Goal: Task Accomplishment & Management: Complete application form

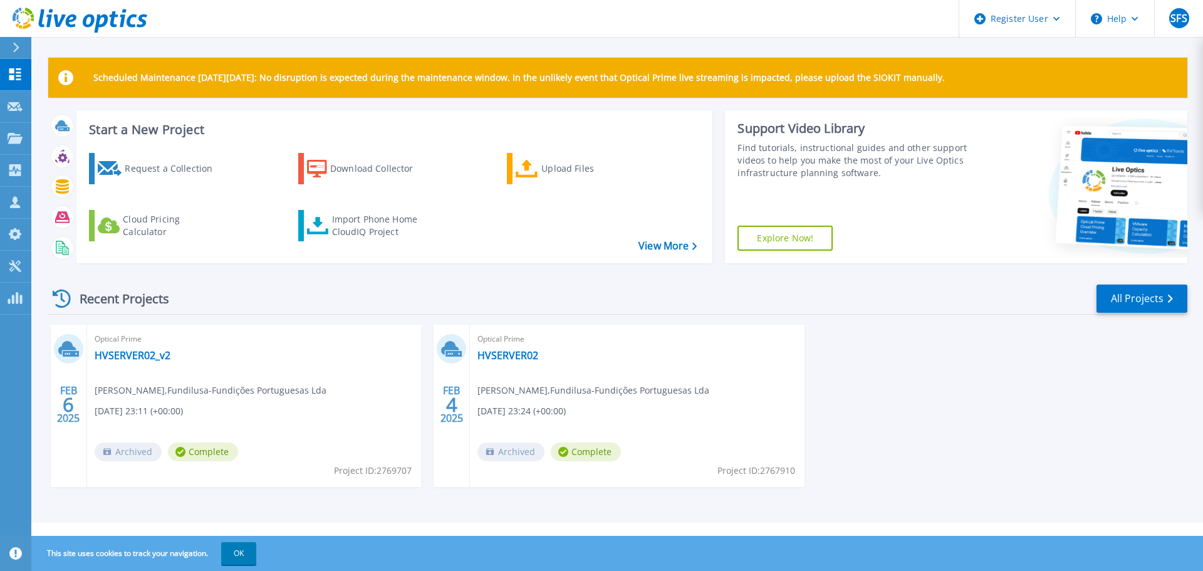
click at [920, 398] on div "[DATE] Optical Prime HVSERVER02_v2 [PERSON_NAME] , Fundilusa-Fundições Portugue…" at bounding box center [612, 417] width 1149 height 187
click at [1061, 464] on div "[DATE] Optical Prime HVSERVER02_v2 [PERSON_NAME] , Fundilusa-Fundições Portugue…" at bounding box center [612, 417] width 1149 height 187
click at [1013, 439] on div "[DATE] Optical Prime HVSERVER02_v2 [PERSON_NAME] , Fundilusa-Fundições Portugue…" at bounding box center [612, 417] width 1149 height 187
click at [871, 394] on div "FEB 6 2025 Optical Prime HVSERVER02_v2 Luis Pereira , Fundilusa-Fundições Portu…" at bounding box center [612, 417] width 1149 height 187
click at [804, 330] on div "FEB 6 2025 Optical Prime HVSERVER02_v2 Luis Pereira , Fundilusa-Fundições Portu…" at bounding box center [612, 417] width 1149 height 187
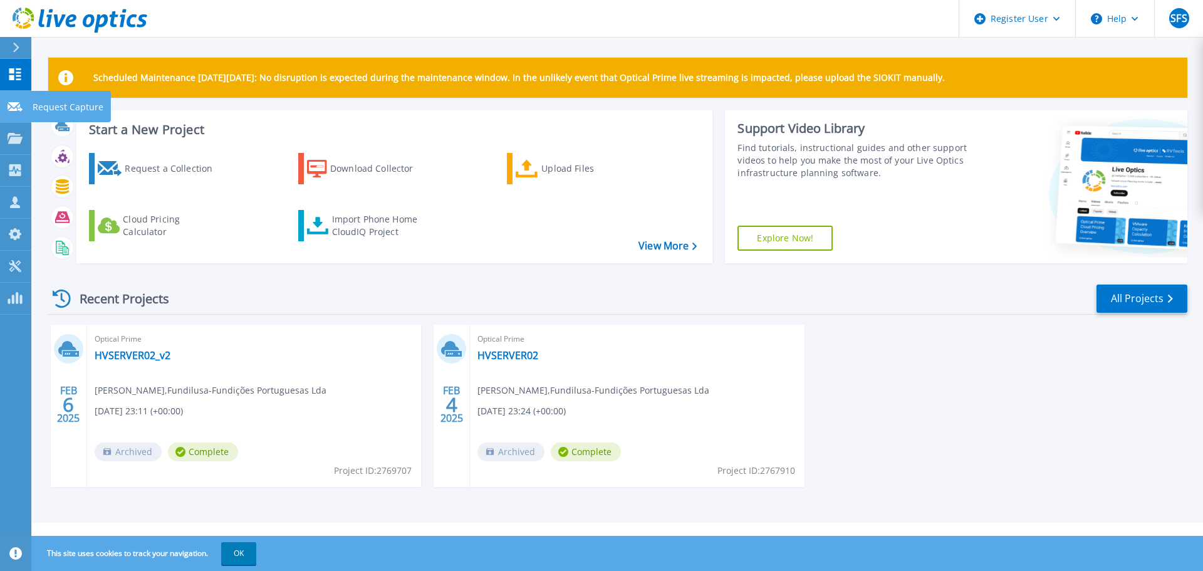
click at [9, 106] on icon at bounding box center [15, 106] width 15 height 9
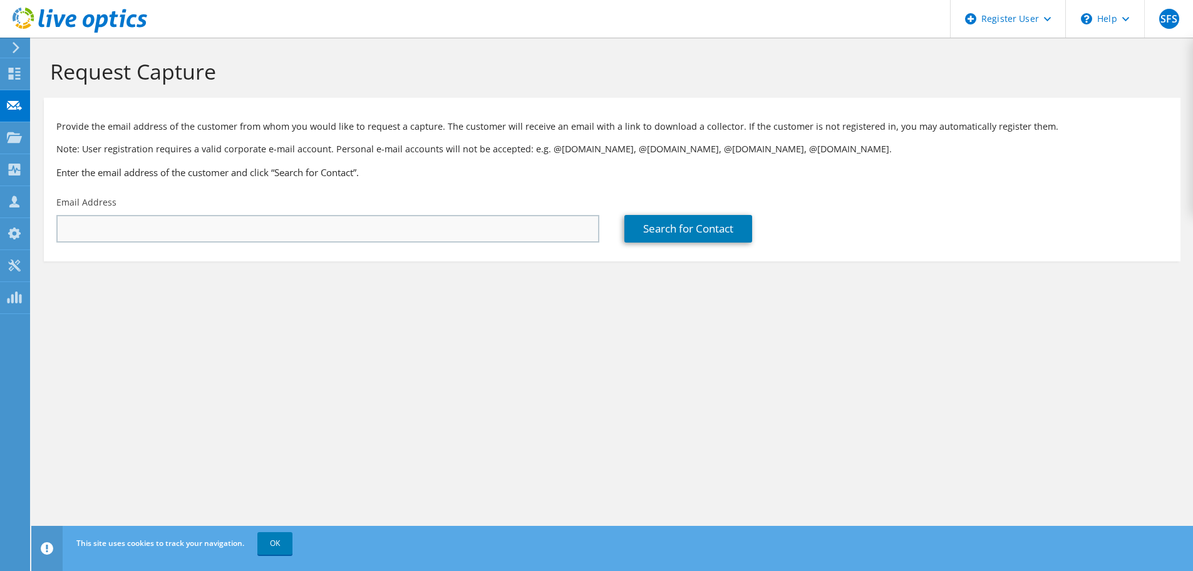
click at [420, 243] on div "Email Address" at bounding box center [328, 219] width 568 height 59
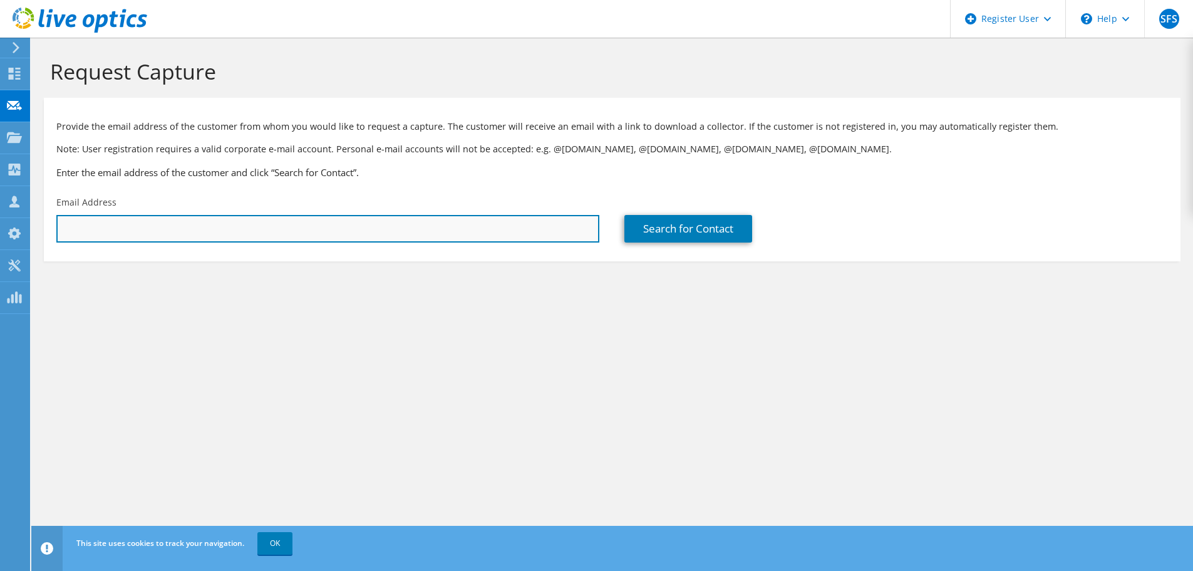
click at [418, 237] on input "text" at bounding box center [327, 229] width 543 height 28
paste input "[EMAIL_ADDRESS][PERSON_NAME][PERSON_NAME][DOMAIN_NAME]"
type input "[EMAIL_ADDRESS][PERSON_NAME][PERSON_NAME][DOMAIN_NAME]"
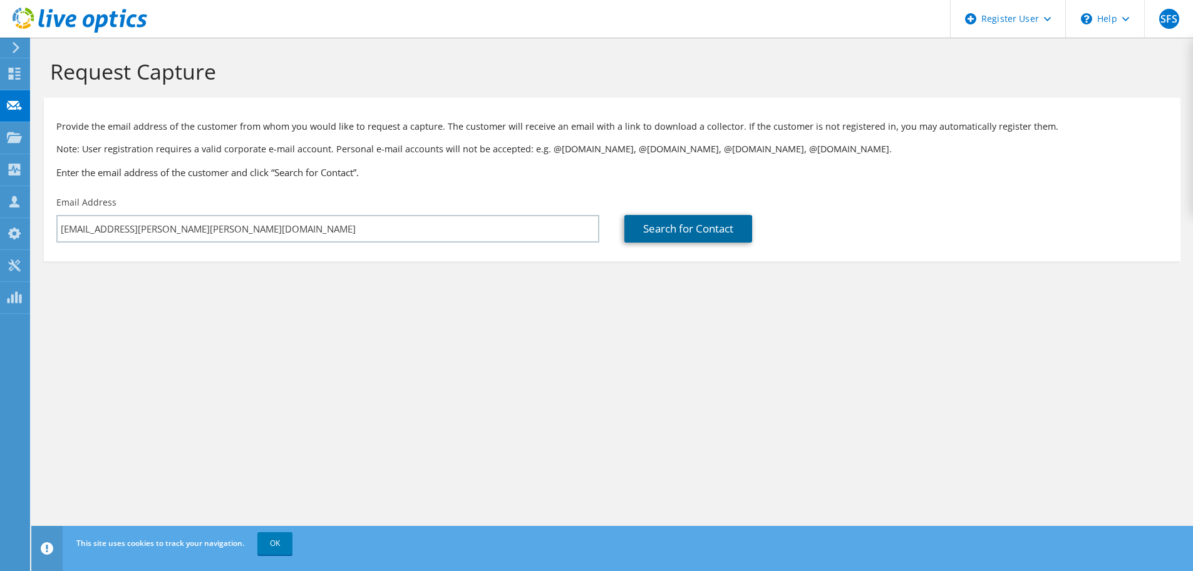
click at [657, 227] on link "Search for Contact" at bounding box center [689, 229] width 128 height 28
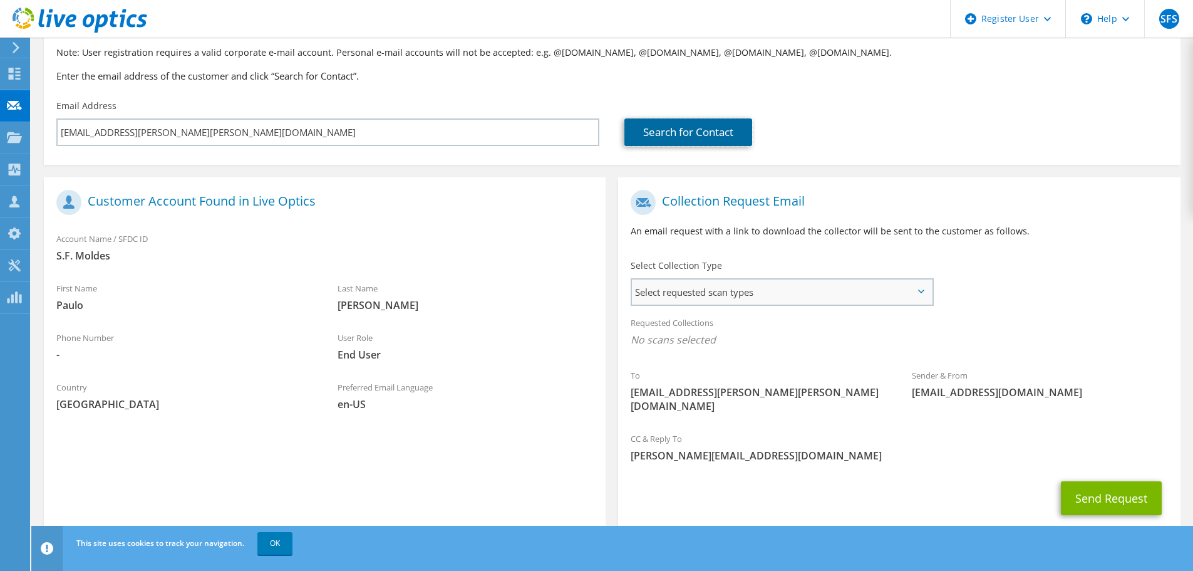
scroll to position [115, 0]
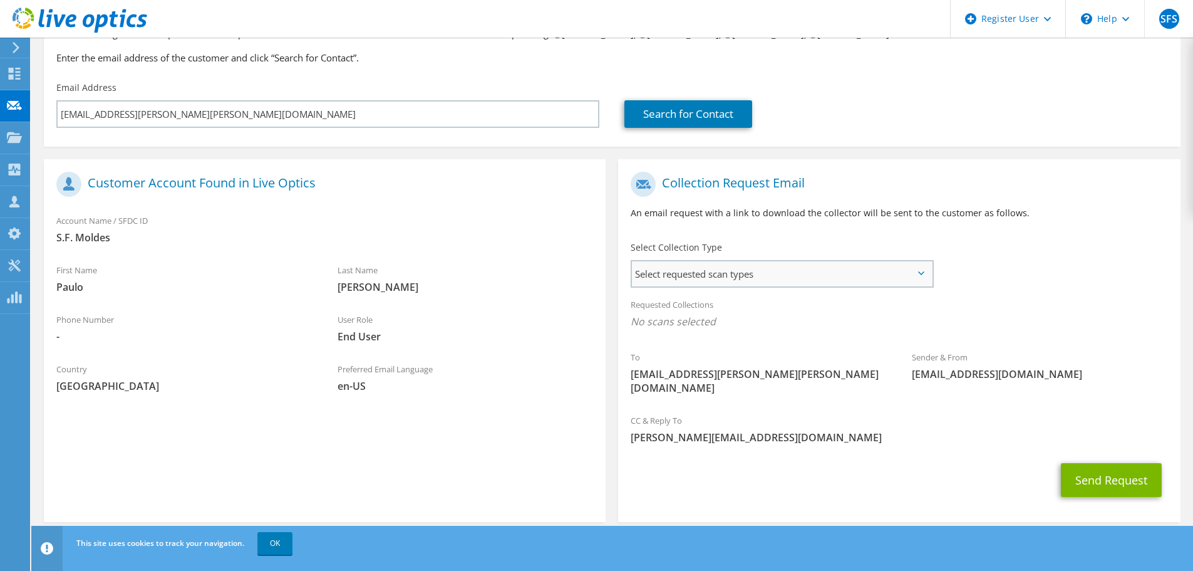
click at [825, 283] on span "Select requested scan types" at bounding box center [782, 273] width 300 height 25
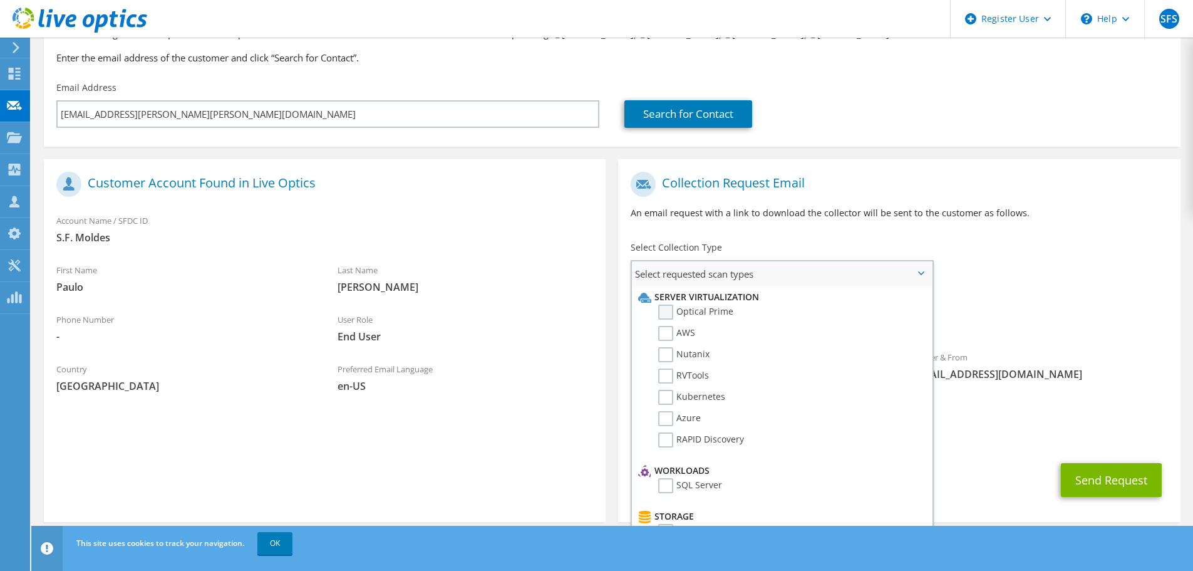
click at [711, 313] on label "Optical Prime" at bounding box center [695, 311] width 75 height 15
click at [0, 0] on input "Optical Prime" at bounding box center [0, 0] width 0 height 0
click at [689, 333] on label "AWS" at bounding box center [676, 333] width 37 height 15
click at [0, 0] on input "AWS" at bounding box center [0, 0] width 0 height 0
click at [674, 354] on label "Nutanix" at bounding box center [683, 354] width 51 height 15
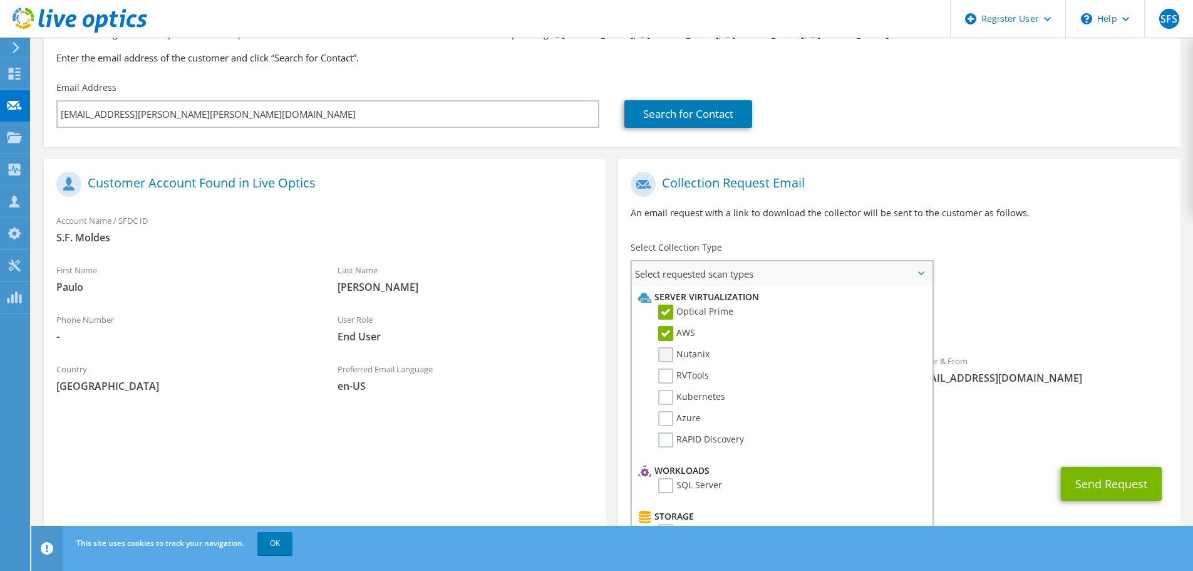
click at [0, 0] on input "Nutanix" at bounding box center [0, 0] width 0 height 0
click at [682, 369] on label "RVTools" at bounding box center [683, 375] width 51 height 15
click at [0, 0] on input "RVTools" at bounding box center [0, 0] width 0 height 0
click at [685, 390] on label "Kubernetes" at bounding box center [691, 397] width 67 height 15
click at [0, 0] on input "Kubernetes" at bounding box center [0, 0] width 0 height 0
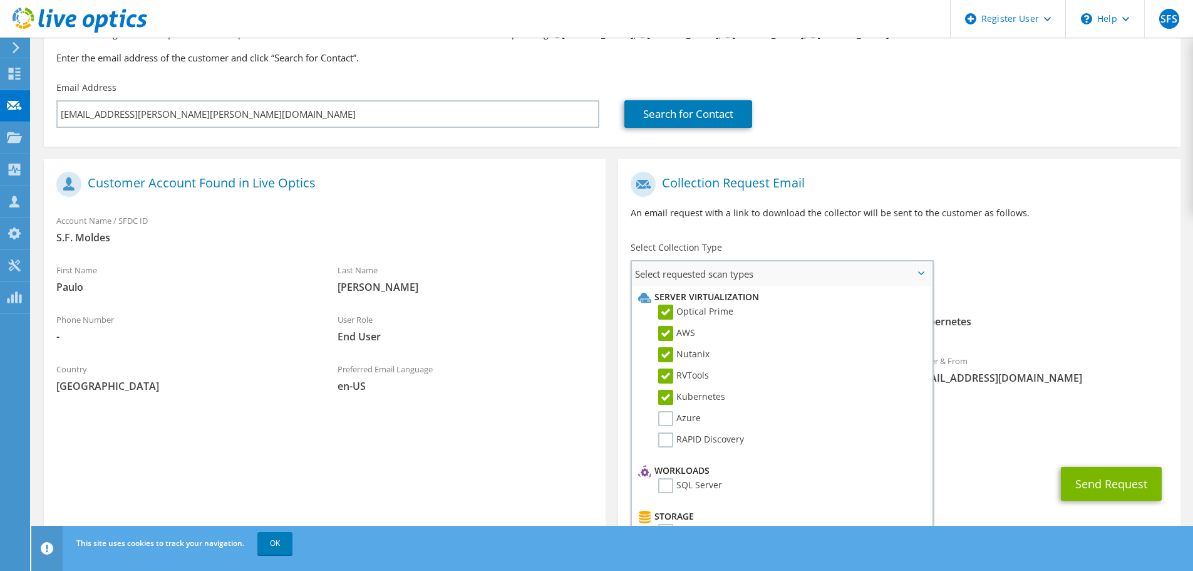
click at [688, 402] on label "Kubernetes" at bounding box center [691, 397] width 67 height 15
click at [0, 0] on input "Kubernetes" at bounding box center [0, 0] width 0 height 0
click at [685, 425] on label "Azure" at bounding box center [679, 418] width 43 height 15
click at [0, 0] on input "Azure" at bounding box center [0, 0] width 0 height 0
click at [667, 395] on label "Kubernetes" at bounding box center [691, 397] width 67 height 15
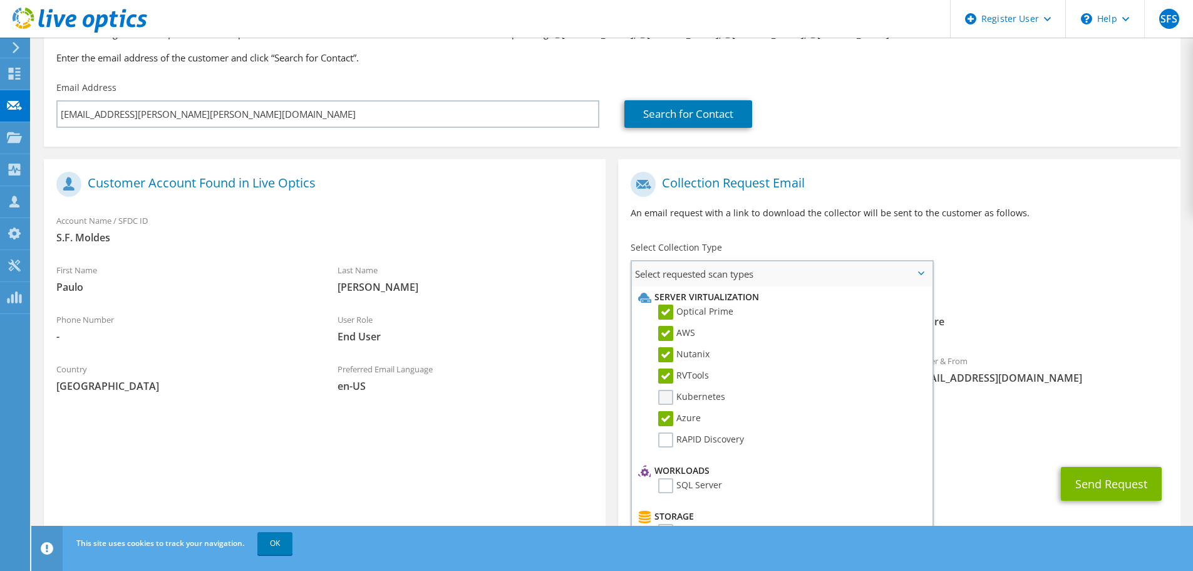
click at [0, 0] on input "Kubernetes" at bounding box center [0, 0] width 0 height 0
click at [670, 435] on label "RAPID Discovery" at bounding box center [701, 439] width 86 height 15
click at [0, 0] on input "RAPID Discovery" at bounding box center [0, 0] width 0 height 0
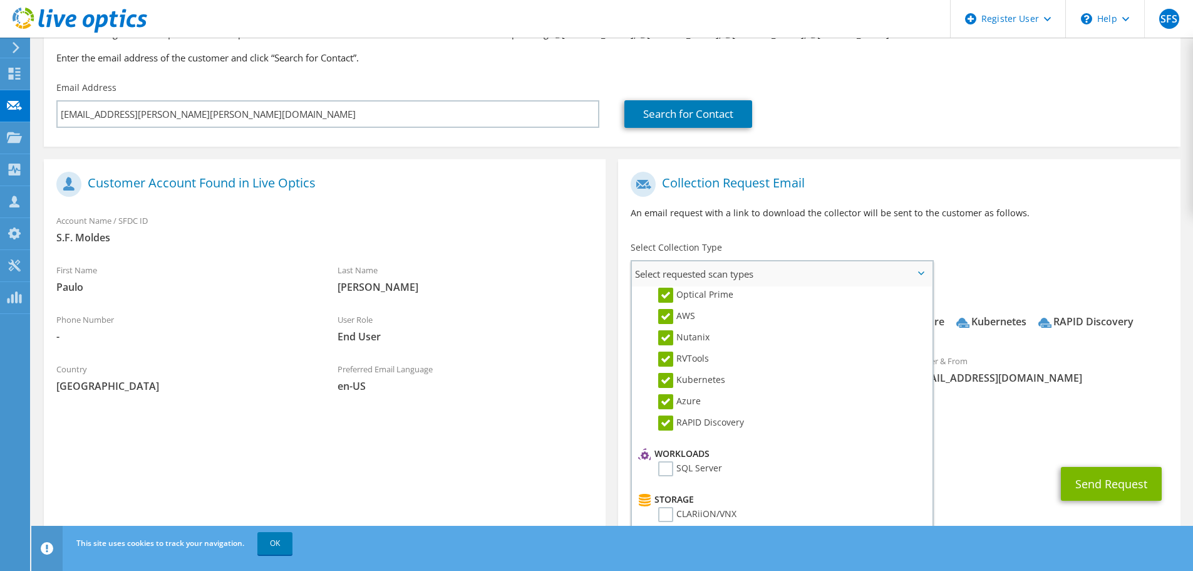
scroll to position [63, 0]
click at [660, 423] on label "SQL Server" at bounding box center [690, 422] width 64 height 15
click at [0, 0] on input "SQL Server" at bounding box center [0, 0] width 0 height 0
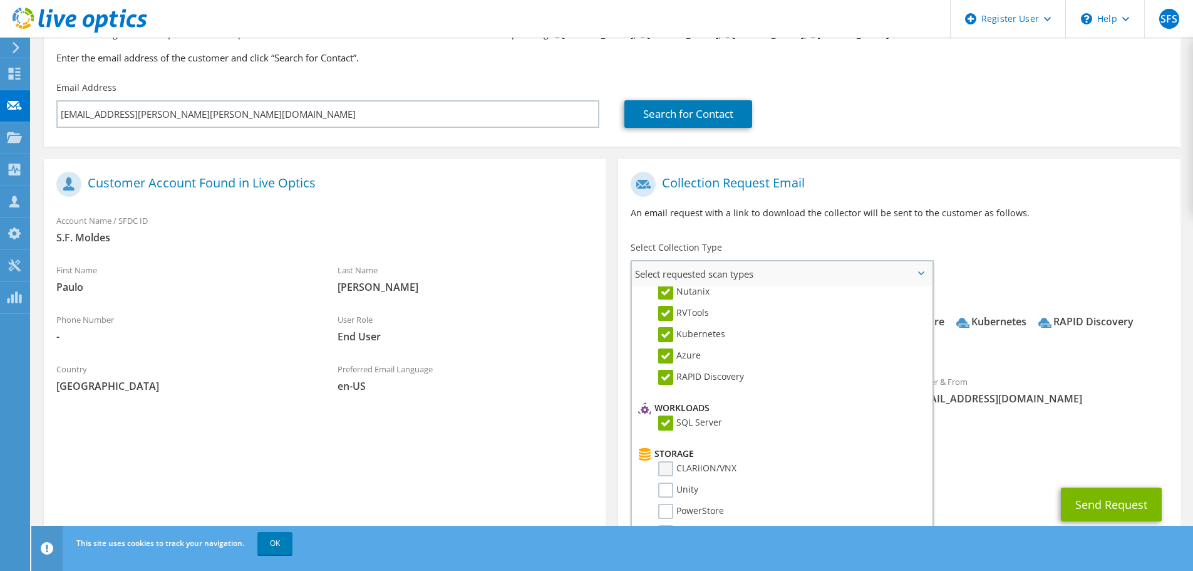
click at [670, 467] on label "CLARiiON/VNX" at bounding box center [697, 468] width 78 height 15
click at [0, 0] on input "CLARiiON/VNX" at bounding box center [0, 0] width 0 height 0
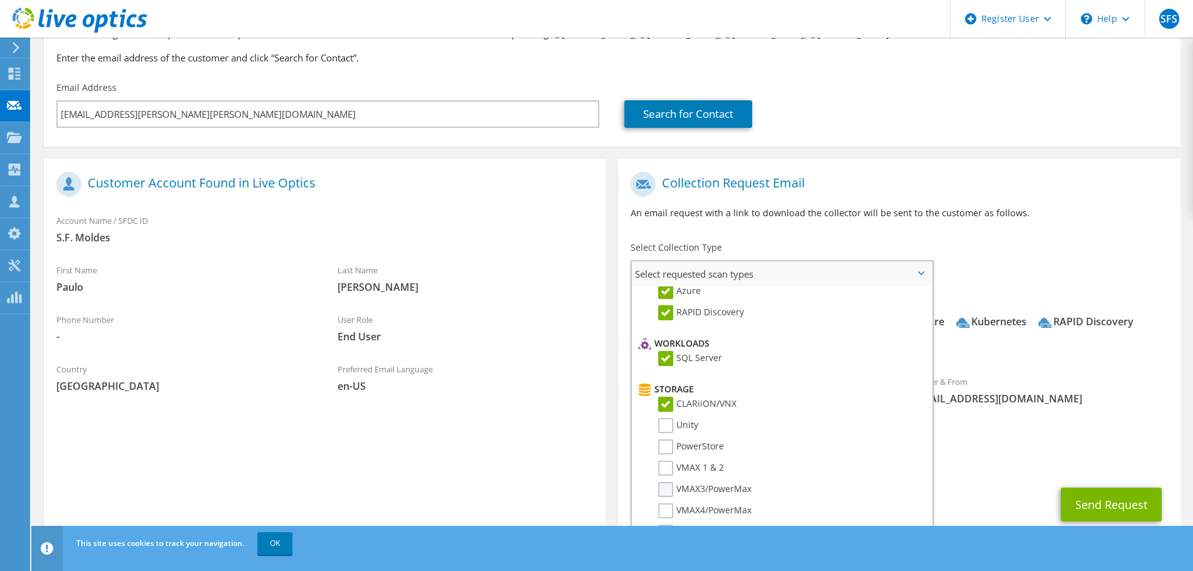
scroll to position [188, 0]
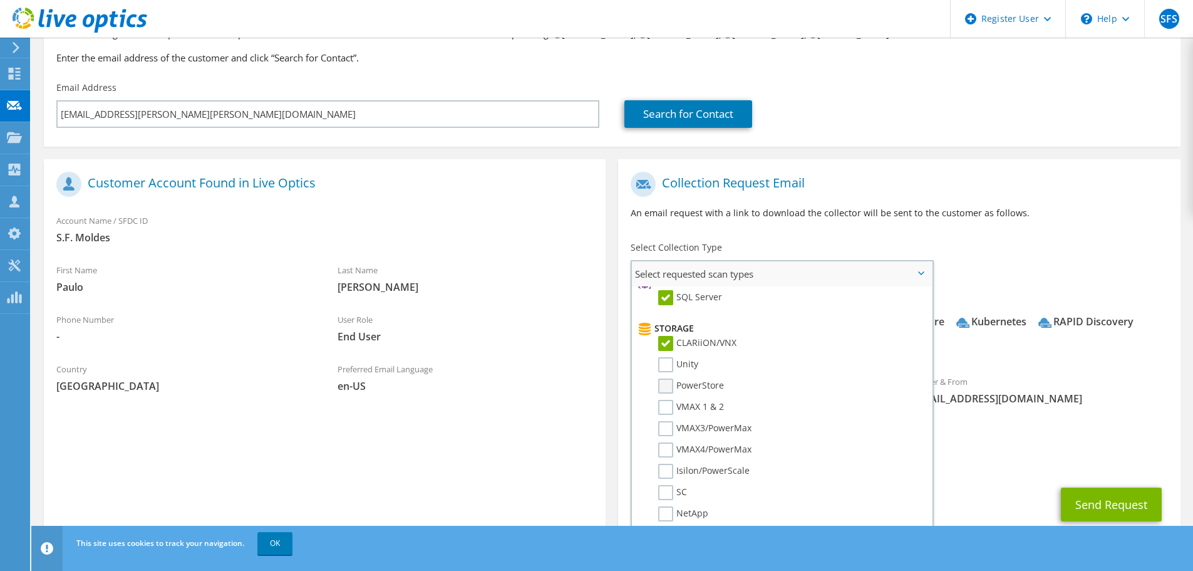
drag, startPoint x: 675, startPoint y: 368, endPoint x: 673, endPoint y: 381, distance: 13.2
click at [674, 367] on label "Unity" at bounding box center [678, 364] width 40 height 15
click at [0, 0] on input "Unity" at bounding box center [0, 0] width 0 height 0
click at [670, 386] on label "PowerStore" at bounding box center [691, 385] width 66 height 15
click at [0, 0] on input "PowerStore" at bounding box center [0, 0] width 0 height 0
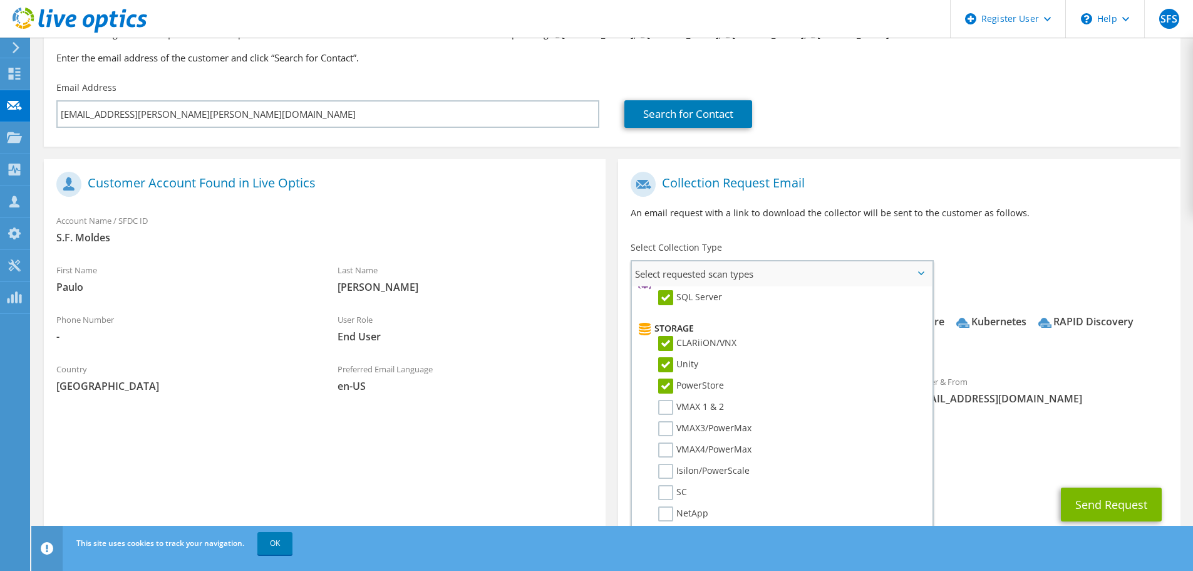
click at [662, 420] on li "VMAX 1 & 2" at bounding box center [780, 410] width 291 height 21
click at [663, 408] on label "VMAX 1 & 2" at bounding box center [691, 407] width 66 height 15
click at [0, 0] on input "VMAX 1 & 2" at bounding box center [0, 0] width 0 height 0
click at [670, 434] on label "VMAX3/PowerMax" at bounding box center [704, 428] width 93 height 15
click at [0, 0] on input "VMAX3/PowerMax" at bounding box center [0, 0] width 0 height 0
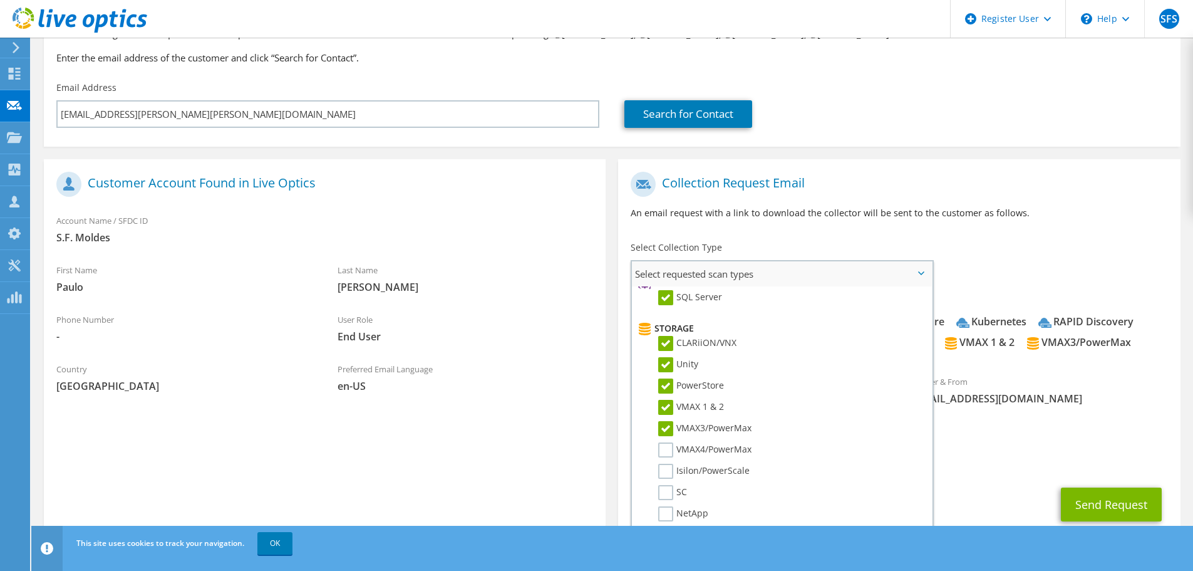
click at [666, 440] on li "VMAX3/PowerMax" at bounding box center [780, 431] width 291 height 21
click at [670, 452] on label "VMAX4/PowerMax" at bounding box center [704, 449] width 93 height 15
click at [0, 0] on input "VMAX4/PowerMax" at bounding box center [0, 0] width 0 height 0
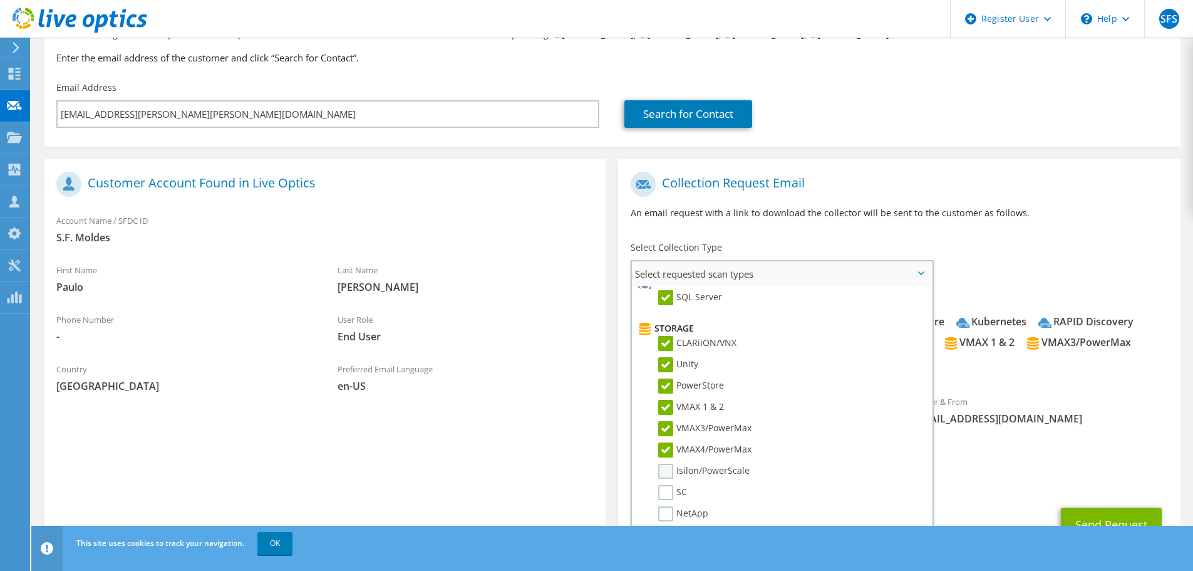
click at [666, 475] on label "Isilon/PowerScale" at bounding box center [703, 471] width 91 height 15
click at [0, 0] on input "Isilon/PowerScale" at bounding box center [0, 0] width 0 height 0
click at [670, 494] on label "SC" at bounding box center [672, 492] width 29 height 15
click at [0, 0] on input "SC" at bounding box center [0, 0] width 0 height 0
drag, startPoint x: 670, startPoint y: 509, endPoint x: 670, endPoint y: 445, distance: 63.9
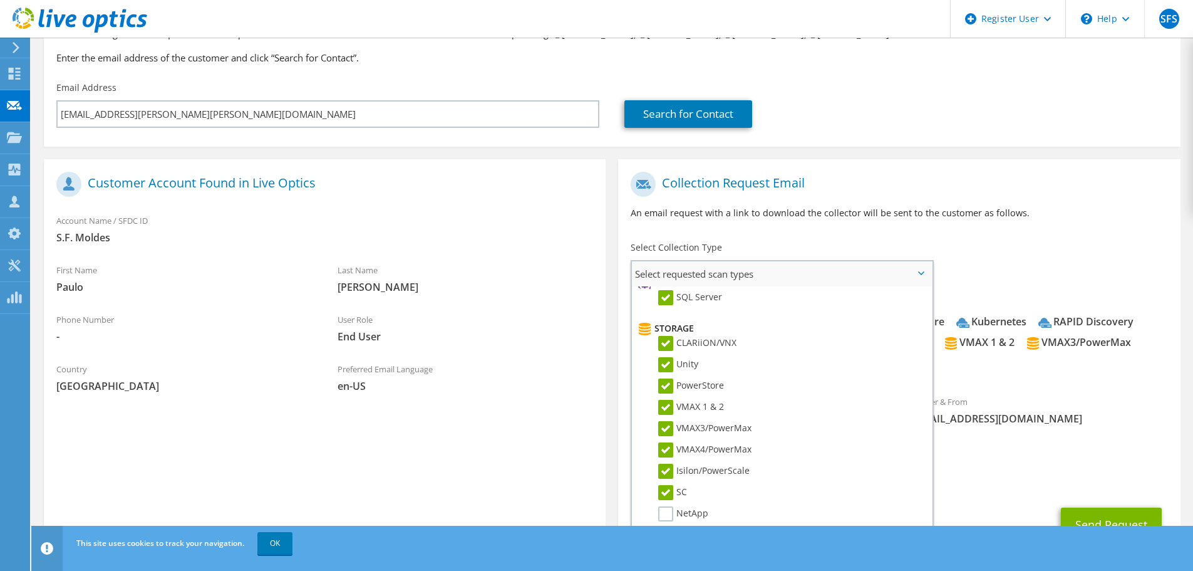
click at [670, 509] on label "NetApp" at bounding box center [683, 513] width 50 height 15
click at [0, 0] on input "NetApp" at bounding box center [0, 0] width 0 height 0
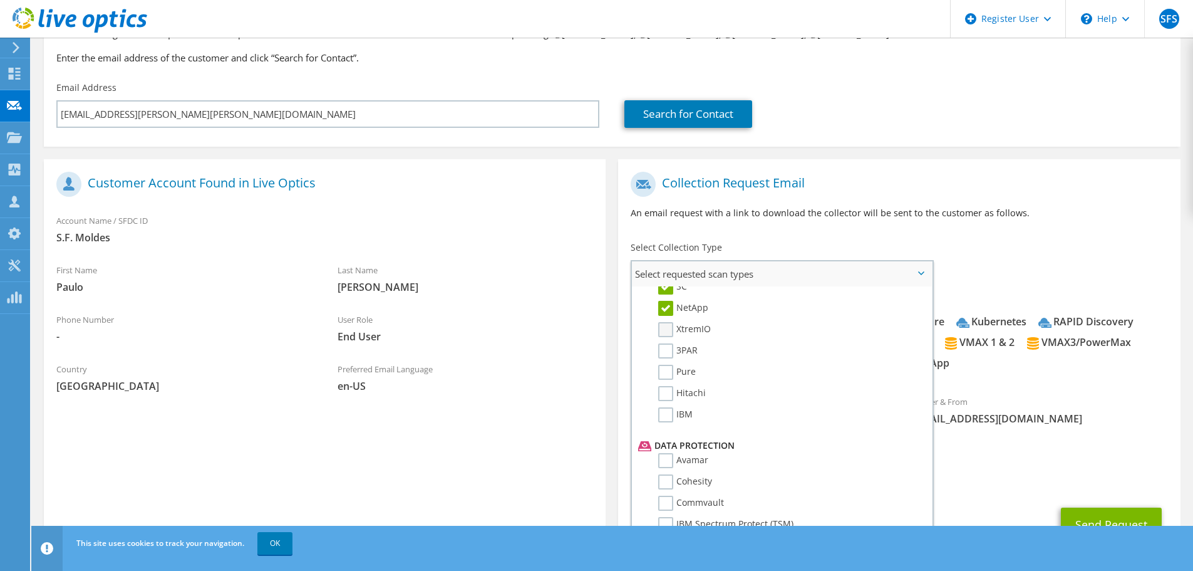
scroll to position [376, 0]
click at [666, 350] on label "XtremIO" at bounding box center [684, 347] width 53 height 15
click at [0, 0] on input "XtremIO" at bounding box center [0, 0] width 0 height 0
click at [669, 369] on label "3PAR" at bounding box center [677, 368] width 39 height 15
click at [0, 0] on input "3PAR" at bounding box center [0, 0] width 0 height 0
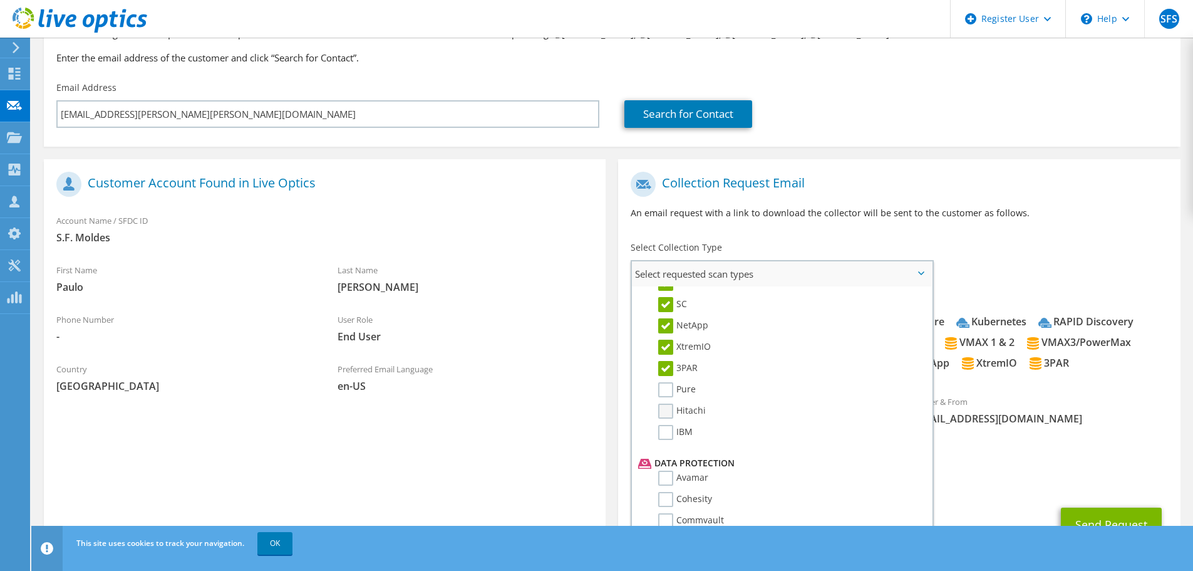
drag, startPoint x: 665, startPoint y: 393, endPoint x: 659, endPoint y: 417, distance: 24.6
click at [664, 393] on label "Pure" at bounding box center [677, 389] width 38 height 15
click at [0, 0] on input "Pure" at bounding box center [0, 0] width 0 height 0
click at [660, 414] on label "Hitachi" at bounding box center [682, 410] width 48 height 15
click at [0, 0] on input "Hitachi" at bounding box center [0, 0] width 0 height 0
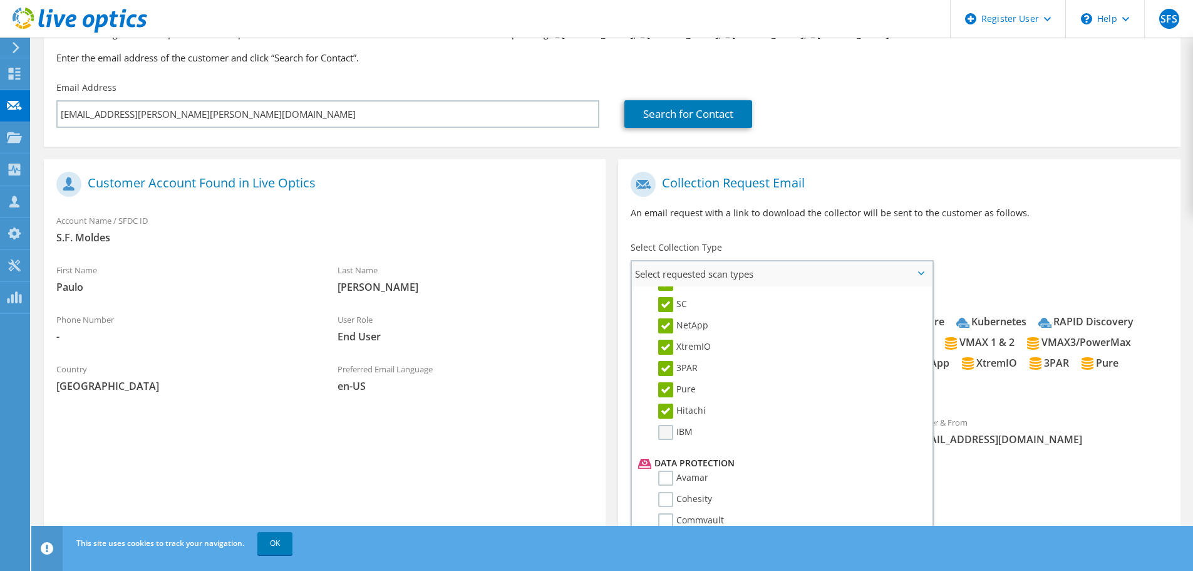
click at [675, 428] on label "IBM" at bounding box center [675, 432] width 34 height 15
click at [0, 0] on input "IBM" at bounding box center [0, 0] width 0 height 0
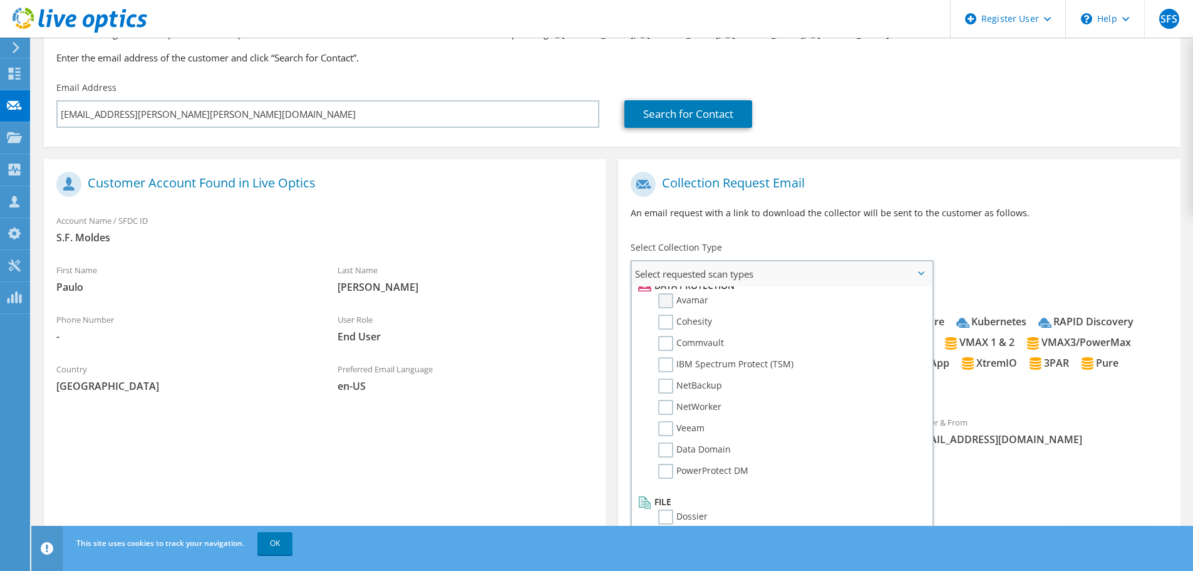
click at [665, 300] on label "Avamar" at bounding box center [683, 300] width 50 height 15
click at [0, 0] on input "Avamar" at bounding box center [0, 0] width 0 height 0
drag, startPoint x: 670, startPoint y: 321, endPoint x: 670, endPoint y: 346, distance: 25.1
click at [670, 322] on label "Cohesity" at bounding box center [685, 321] width 54 height 15
click at [0, 0] on input "Cohesity" at bounding box center [0, 0] width 0 height 0
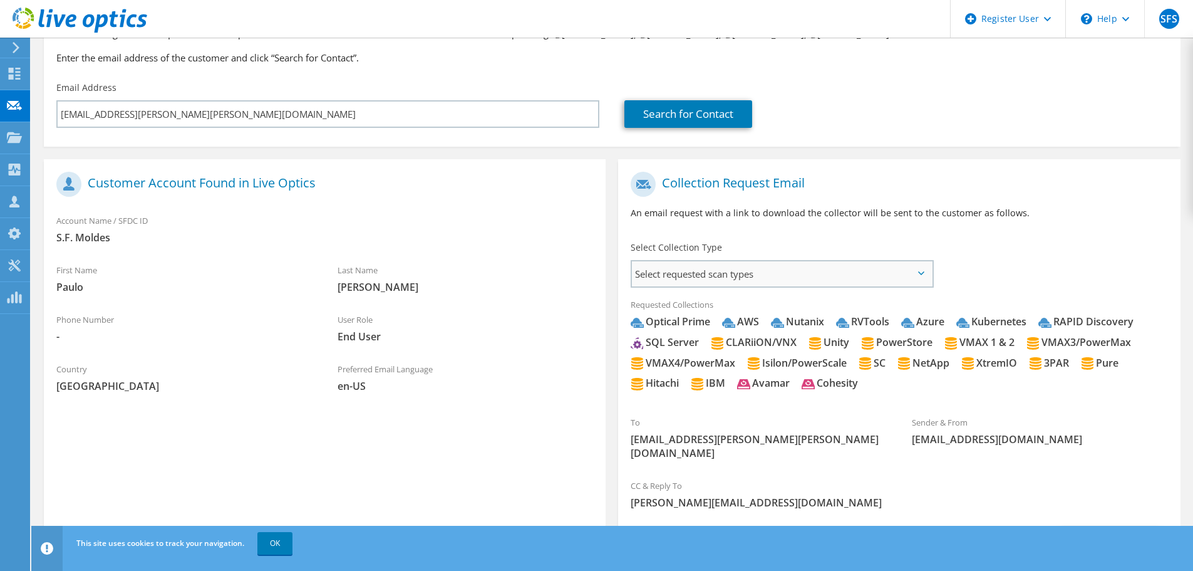
click at [756, 281] on span "Select requested scan types" at bounding box center [782, 273] width 300 height 25
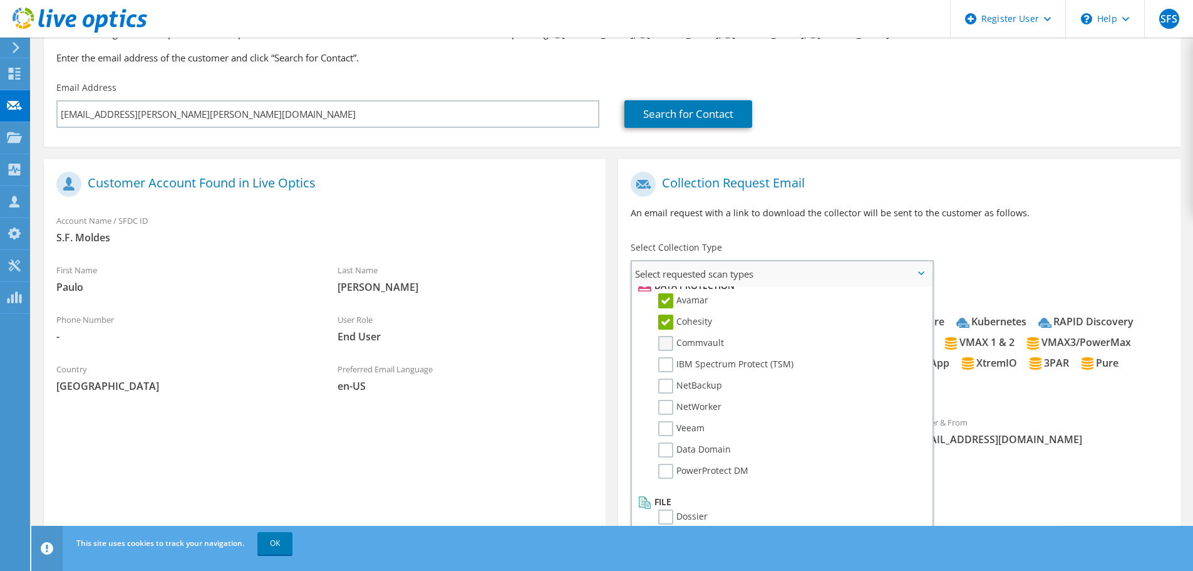
click at [668, 338] on label "Commvault" at bounding box center [691, 343] width 66 height 15
click at [0, 0] on input "Commvault" at bounding box center [0, 0] width 0 height 0
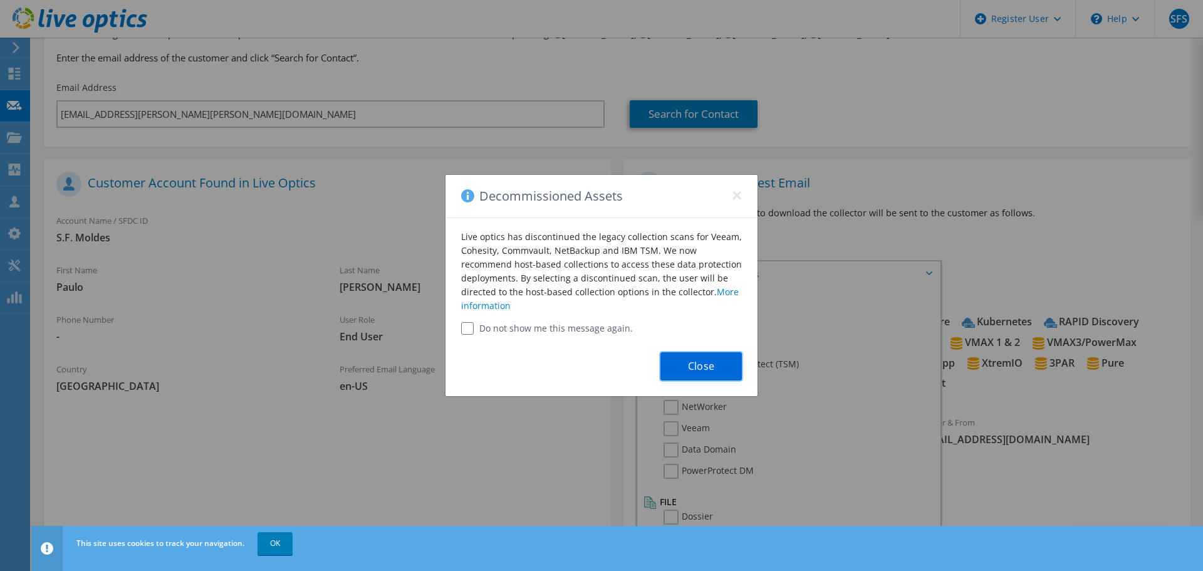
click at [715, 376] on button "Close" at bounding box center [700, 366] width 81 height 28
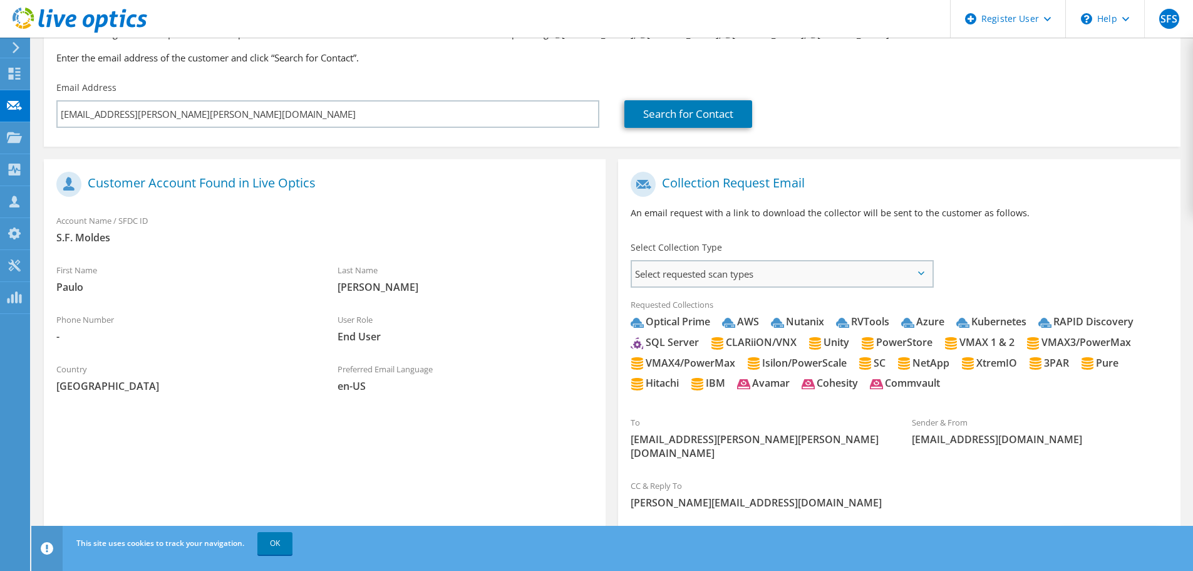
click at [729, 267] on span "Select requested scan types" at bounding box center [782, 273] width 300 height 25
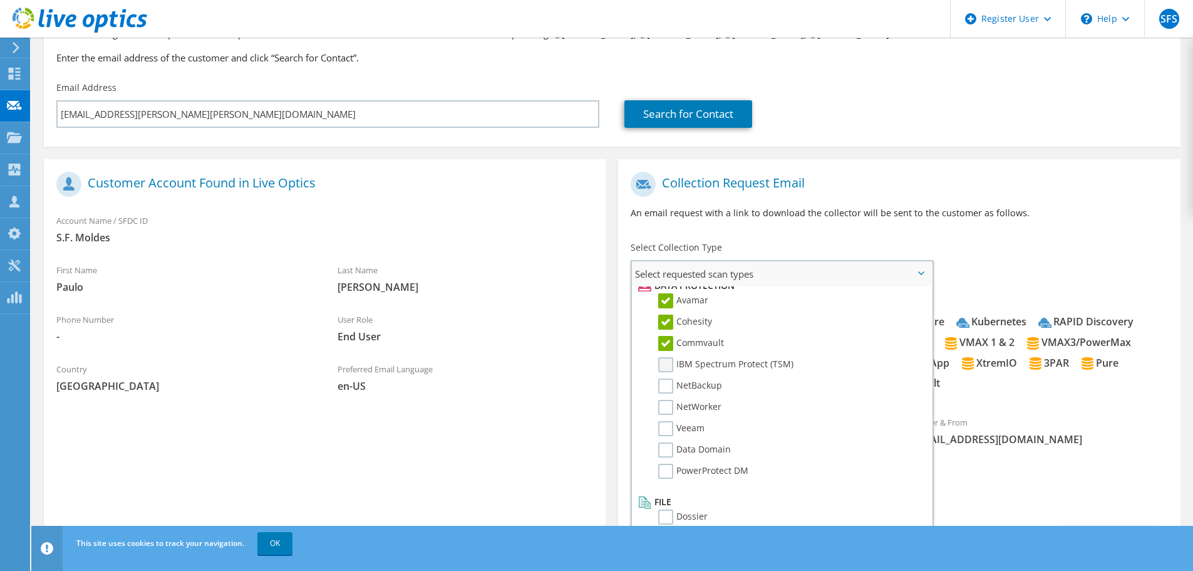
click at [678, 367] on label "IBM Spectrum Protect (TSM)" at bounding box center [725, 364] width 135 height 15
click at [0, 0] on input "IBM Spectrum Protect (TSM)" at bounding box center [0, 0] width 0 height 0
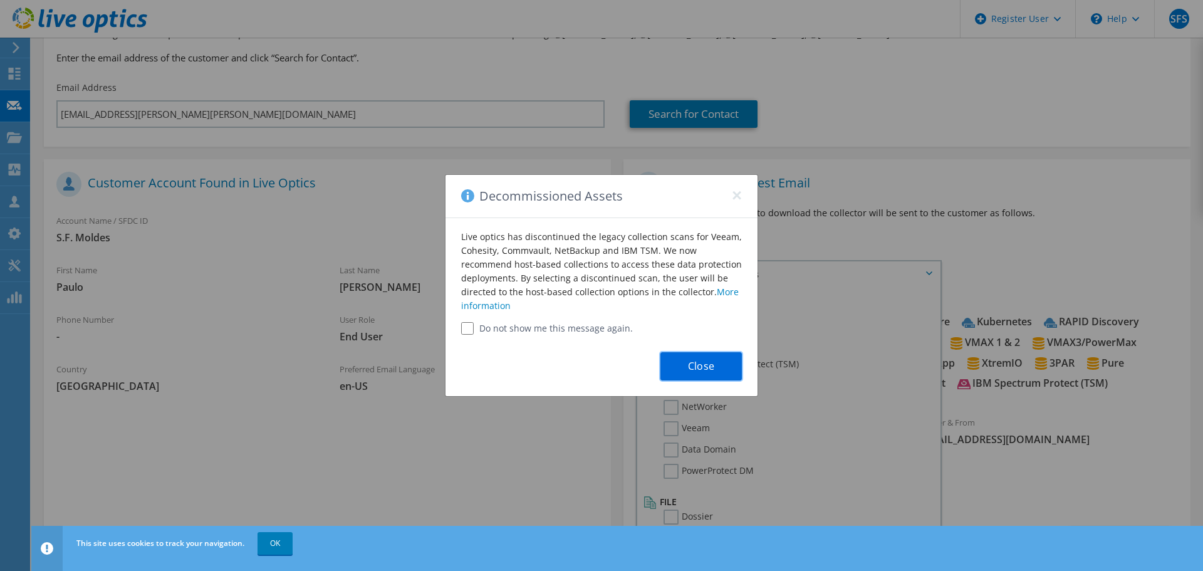
click at [693, 355] on button "Close" at bounding box center [700, 366] width 81 height 28
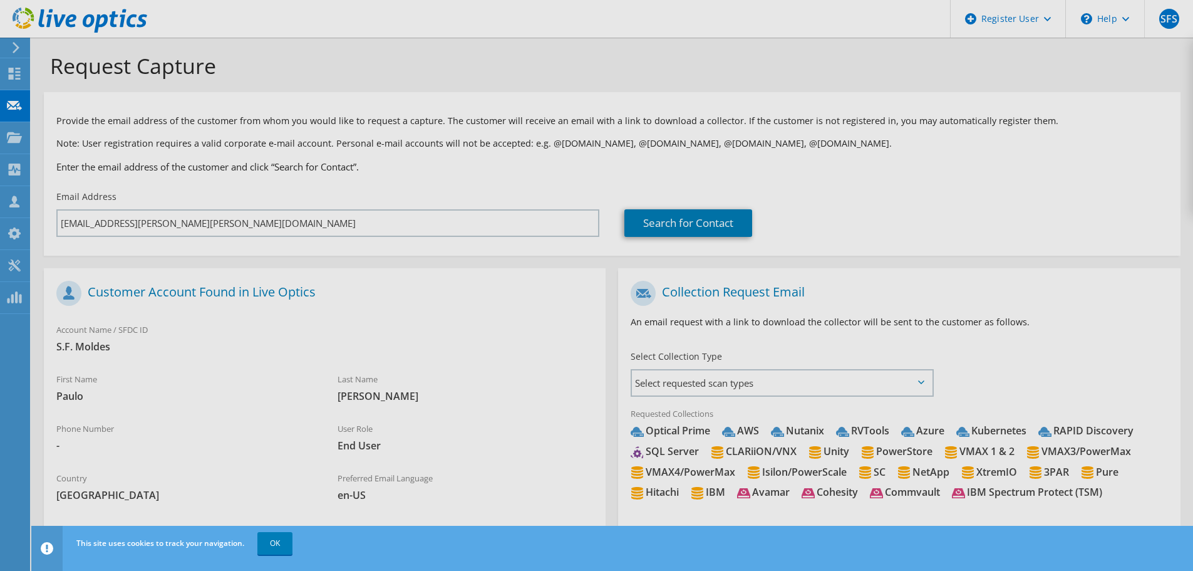
scroll to position [0, 0]
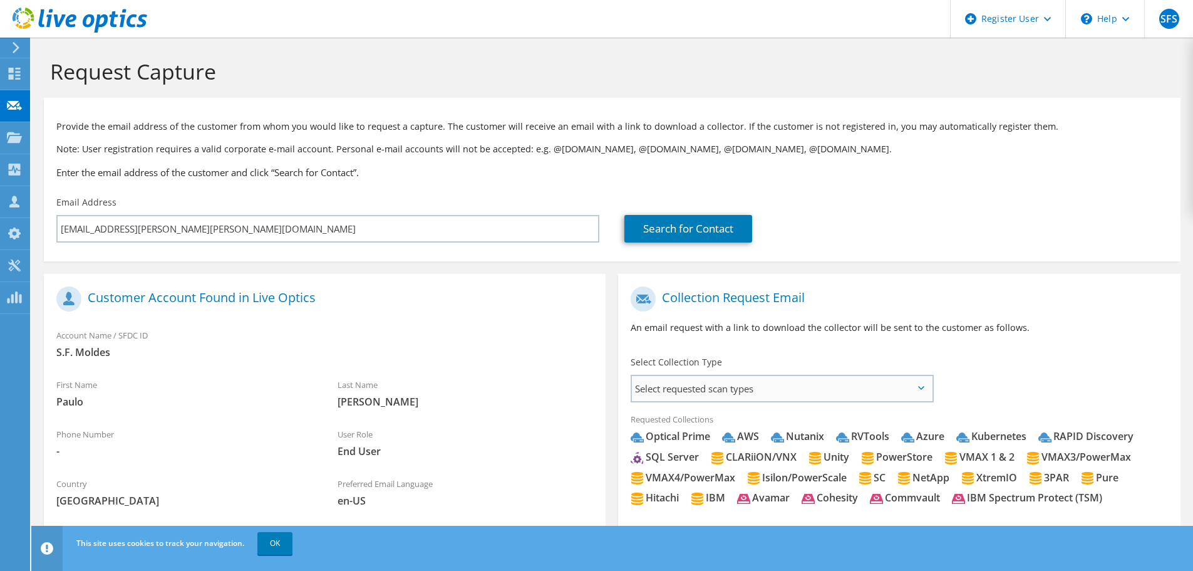
click at [703, 382] on span "Select requested scan types" at bounding box center [782, 388] width 300 height 25
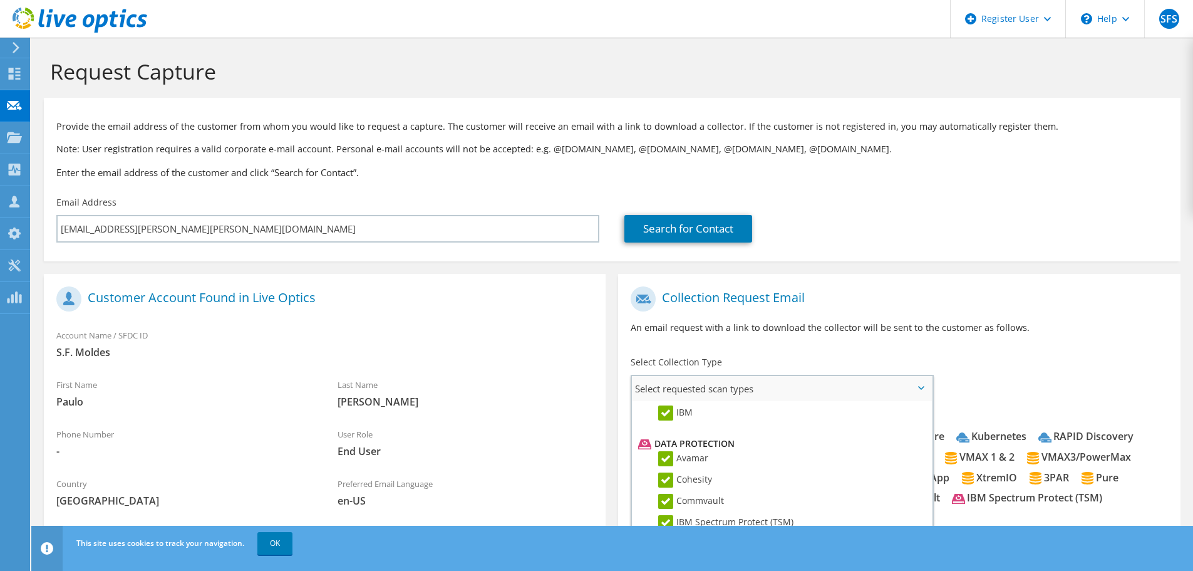
scroll to position [490, 0]
click at [672, 481] on label "Avamar" at bounding box center [683, 477] width 50 height 15
click at [0, 0] on input "Avamar" at bounding box center [0, 0] width 0 height 0
click at [670, 472] on label "Avamar" at bounding box center [683, 477] width 50 height 15
click at [0, 0] on input "Avamar" at bounding box center [0, 0] width 0 height 0
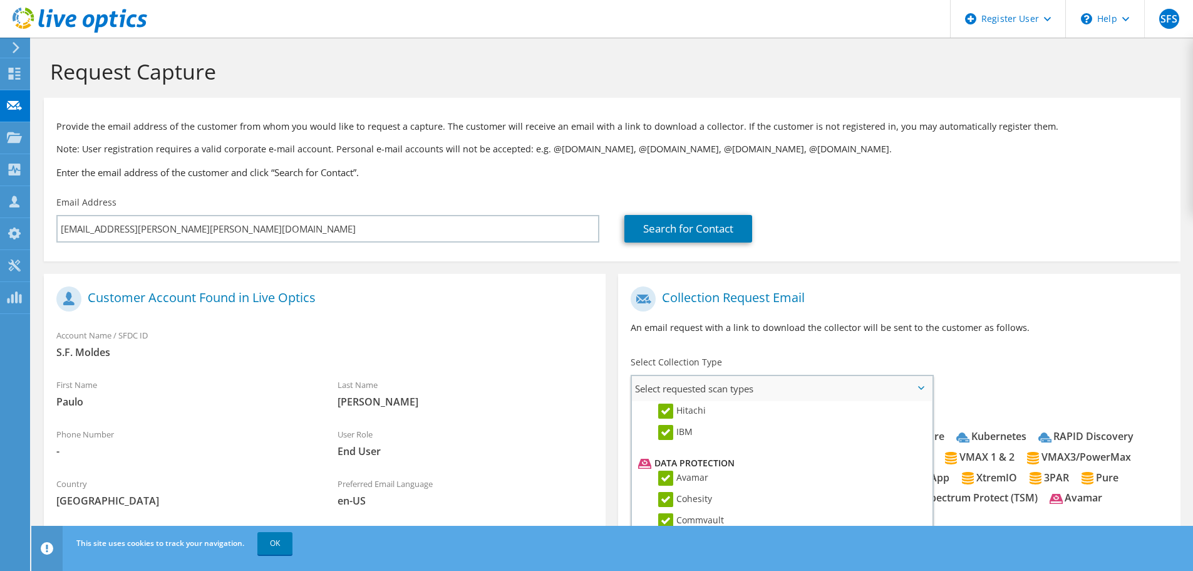
click at [672, 502] on label "Cohesity" at bounding box center [685, 499] width 54 height 15
click at [0, 0] on input "Cohesity" at bounding box center [0, 0] width 0 height 0
click at [675, 437] on label "Cohesity" at bounding box center [685, 436] width 54 height 15
click at [0, 0] on input "Cohesity" at bounding box center [0, 0] width 0 height 0
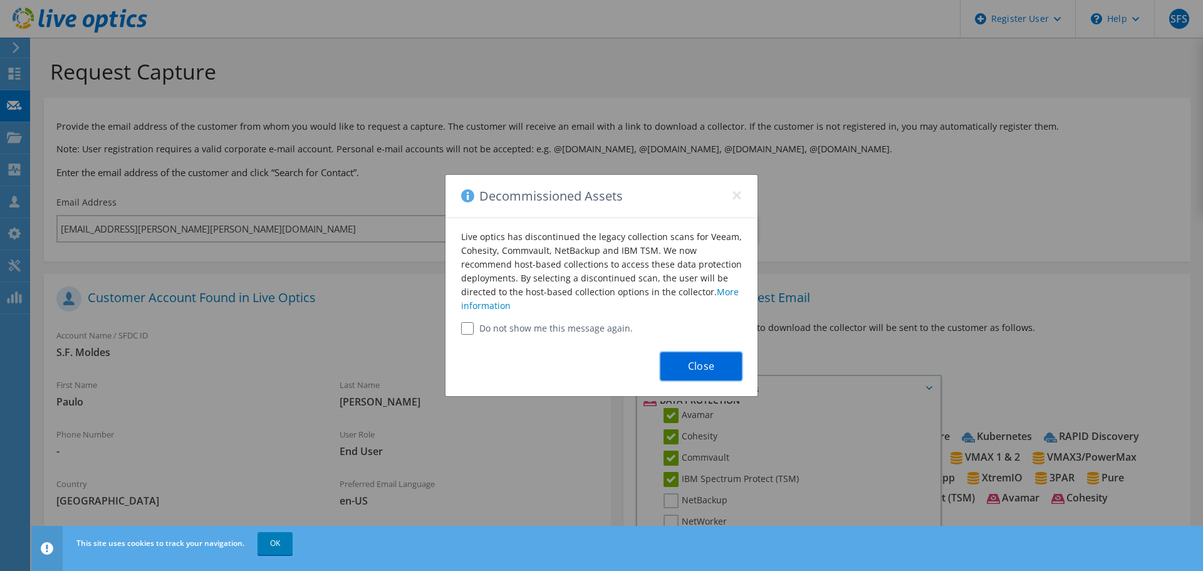
click at [700, 371] on button "Close" at bounding box center [700, 366] width 81 height 28
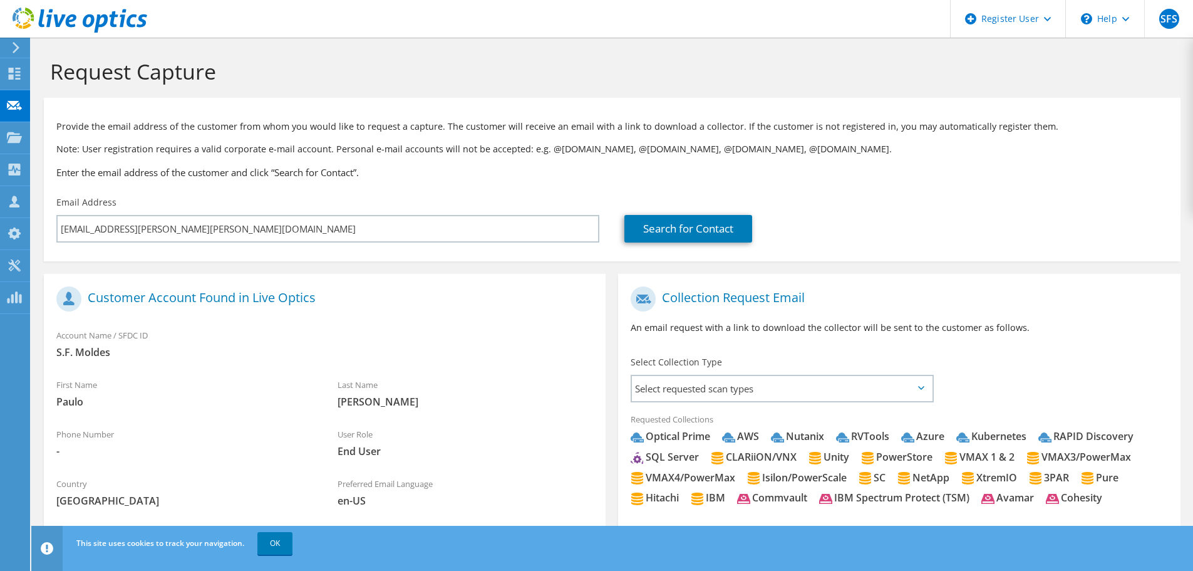
click at [694, 393] on span "Select requested scan types" at bounding box center [782, 388] width 300 height 25
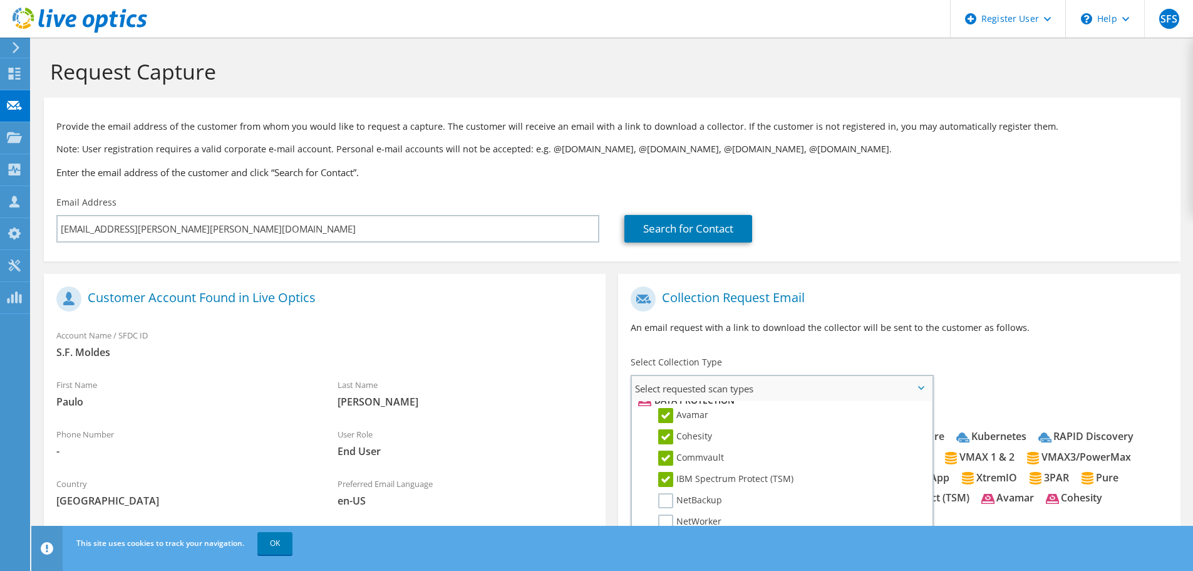
click at [667, 433] on label "Cohesity" at bounding box center [685, 436] width 54 height 15
click at [0, 0] on input "Cohesity" at bounding box center [0, 0] width 0 height 0
click at [668, 459] on label "Commvault" at bounding box center [691, 457] width 66 height 15
click at [0, 0] on input "Commvault" at bounding box center [0, 0] width 0 height 0
click at [671, 485] on label "IBM Spectrum Protect (TSM)" at bounding box center [725, 479] width 135 height 15
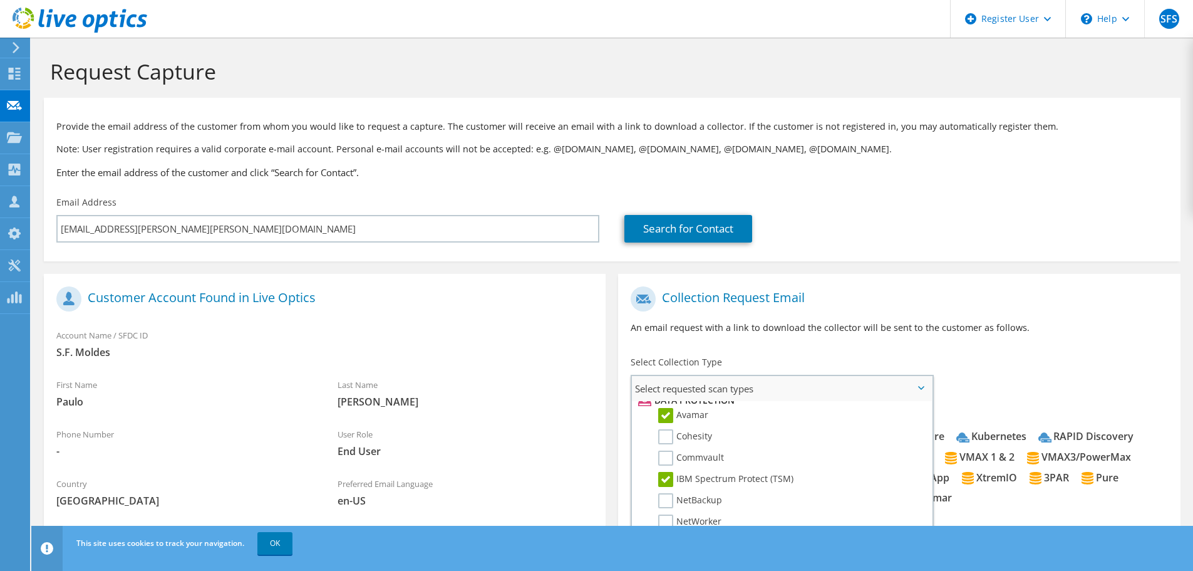
click at [0, 0] on input "IBM Spectrum Protect (TSM)" at bounding box center [0, 0] width 0 height 0
click at [670, 493] on label "NetBackup" at bounding box center [690, 500] width 64 height 15
click at [0, 0] on input "NetBackup" at bounding box center [0, 0] width 0 height 0
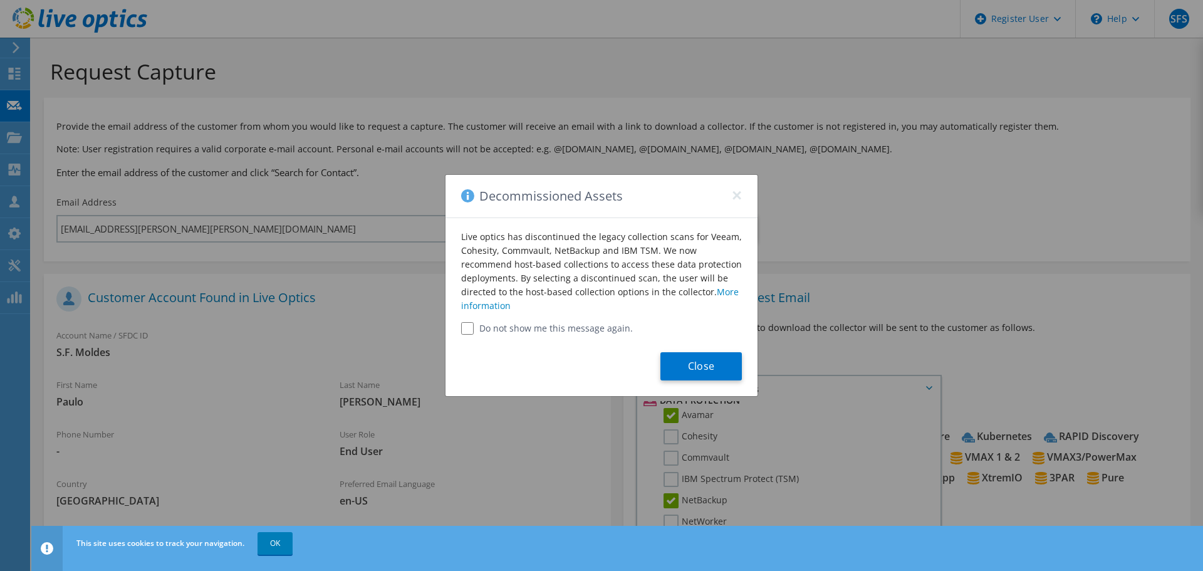
click at [703, 345] on div "Close" at bounding box center [601, 365] width 312 height 61
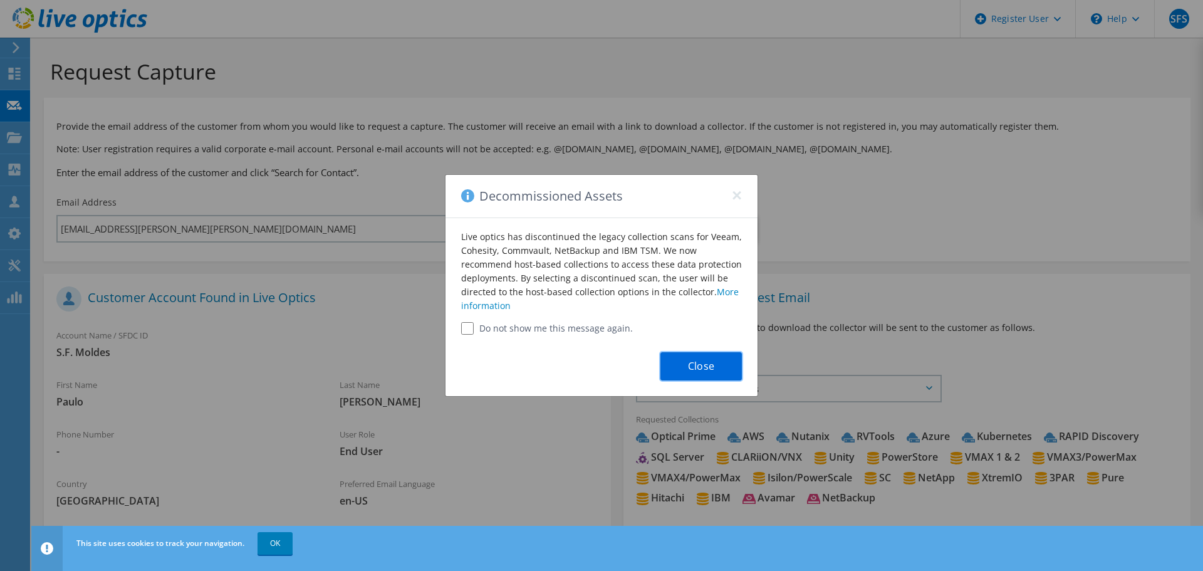
click at [703, 372] on button "Close" at bounding box center [700, 366] width 81 height 28
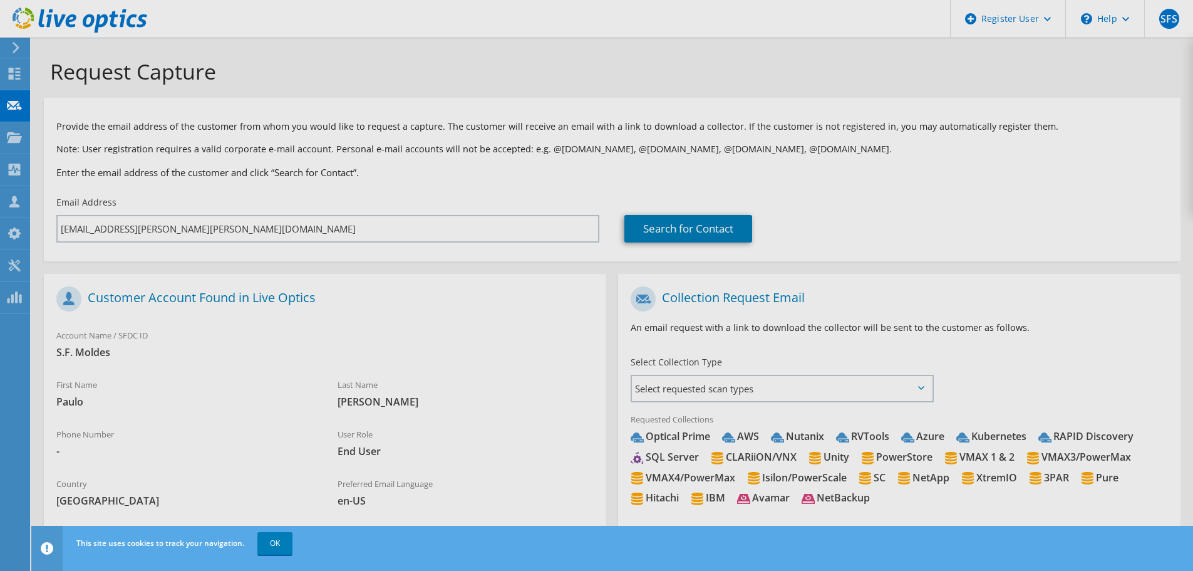
click at [705, 383] on div at bounding box center [596, 285] width 1193 height 571
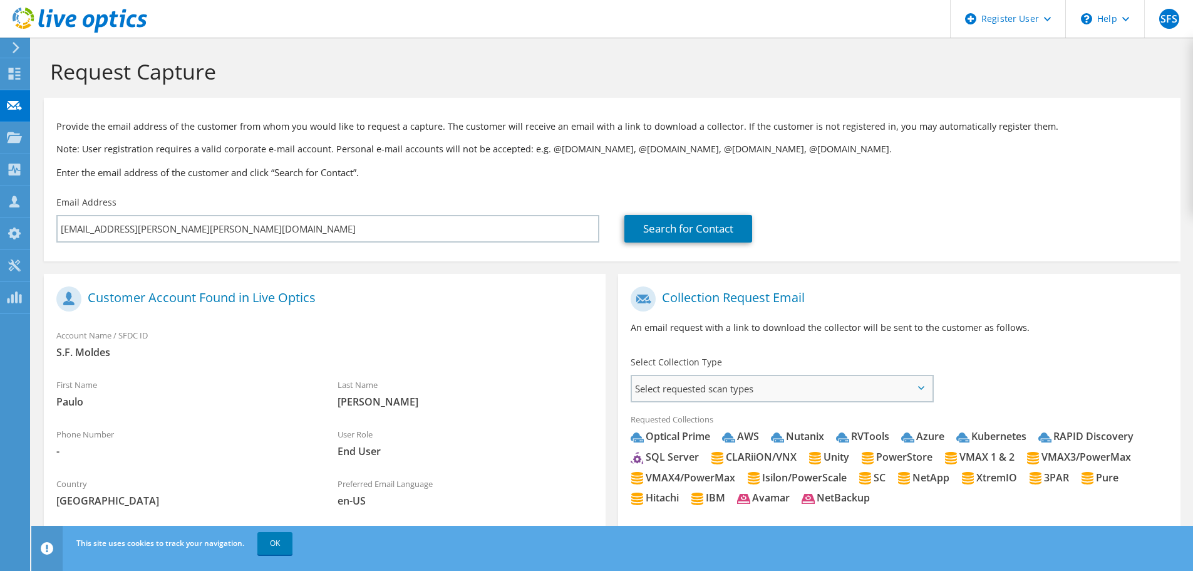
click at [712, 397] on span "Select requested scan types" at bounding box center [782, 388] width 300 height 25
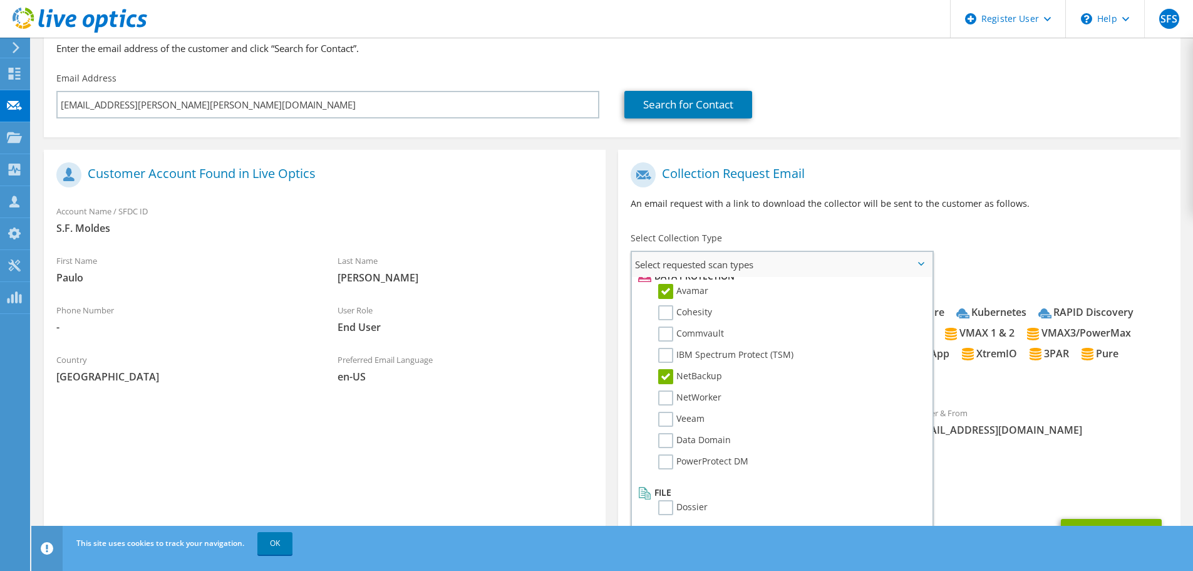
scroll to position [125, 0]
click at [678, 394] on label "NetWorker" at bounding box center [689, 396] width 63 height 15
click at [0, 0] on input "NetWorker" at bounding box center [0, 0] width 0 height 0
click at [673, 412] on label "Veeam" at bounding box center [681, 417] width 46 height 15
click at [0, 0] on input "Veeam" at bounding box center [0, 0] width 0 height 0
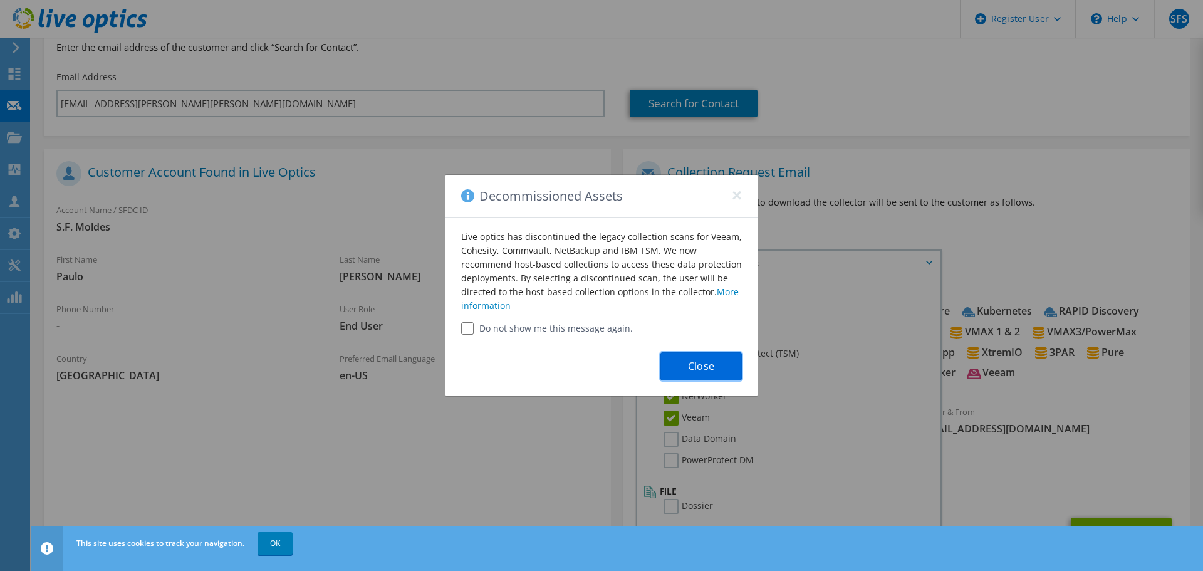
click at [697, 376] on button "Close" at bounding box center [700, 366] width 81 height 28
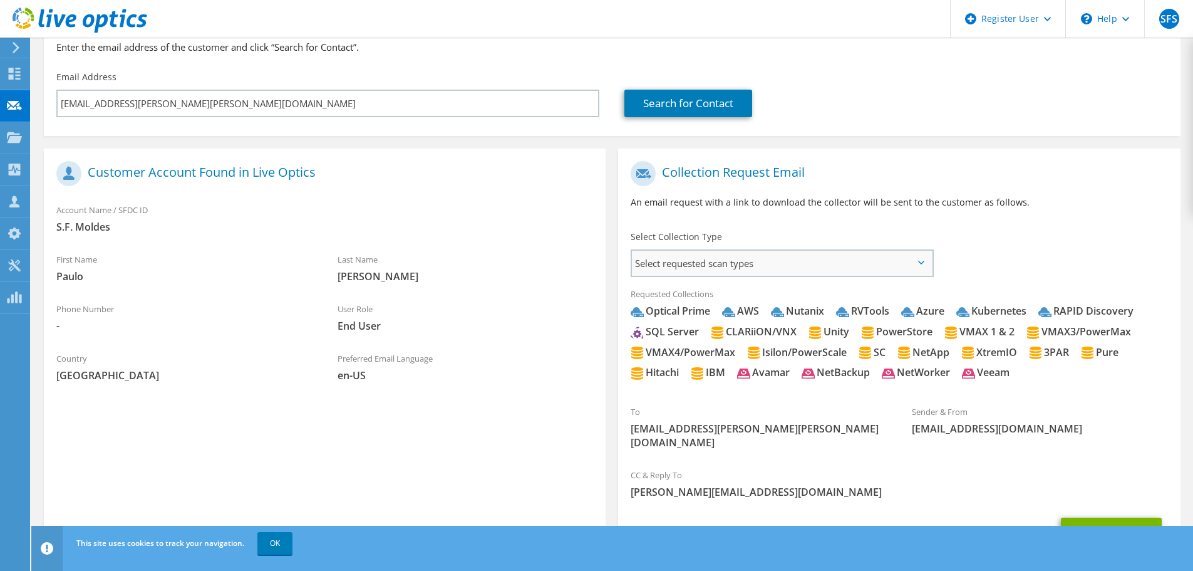
click at [698, 274] on span "Select requested scan types" at bounding box center [782, 263] width 300 height 25
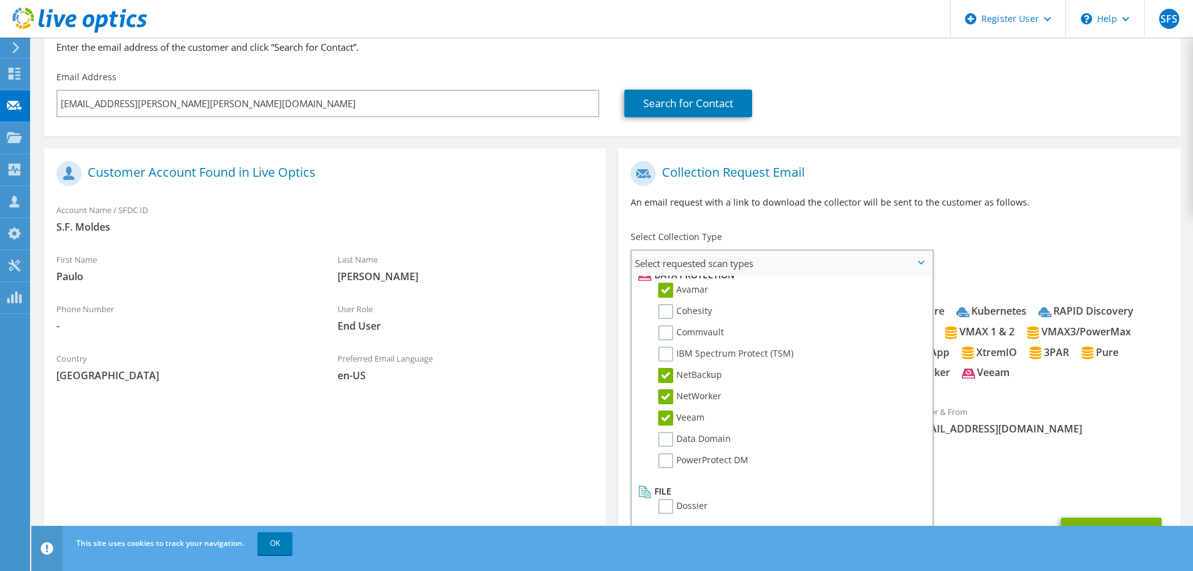
click at [672, 410] on label "Veeam" at bounding box center [681, 417] width 46 height 15
click at [0, 0] on input "Veeam" at bounding box center [0, 0] width 0 height 0
click at [675, 420] on label "Veeam" at bounding box center [681, 417] width 46 height 15
click at [0, 0] on input "Veeam" at bounding box center [0, 0] width 0 height 0
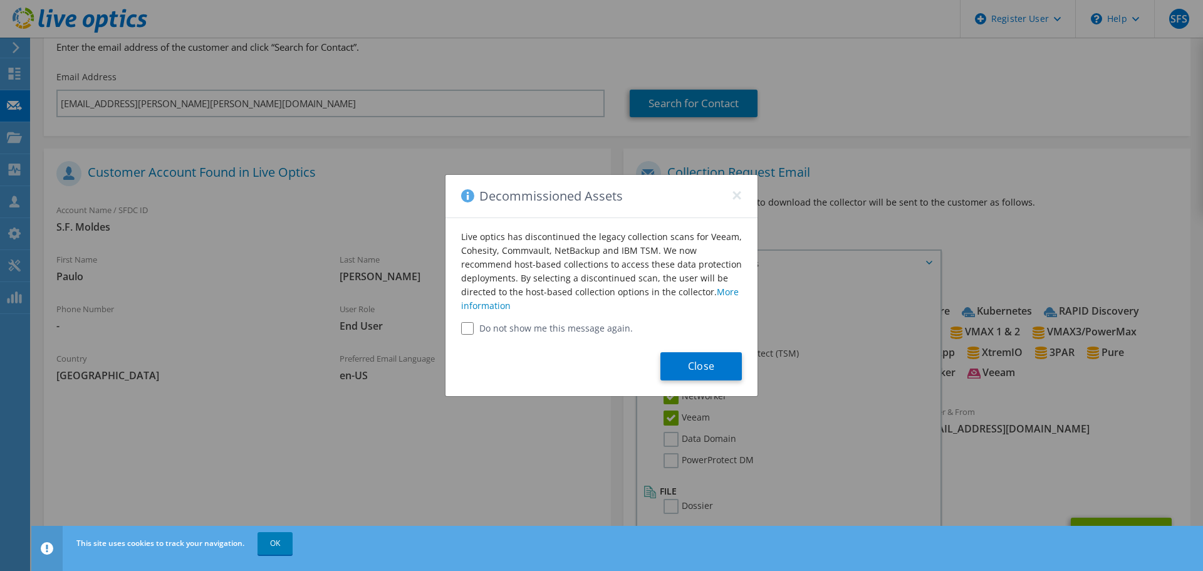
click at [509, 335] on div "Close" at bounding box center [601, 365] width 312 height 61
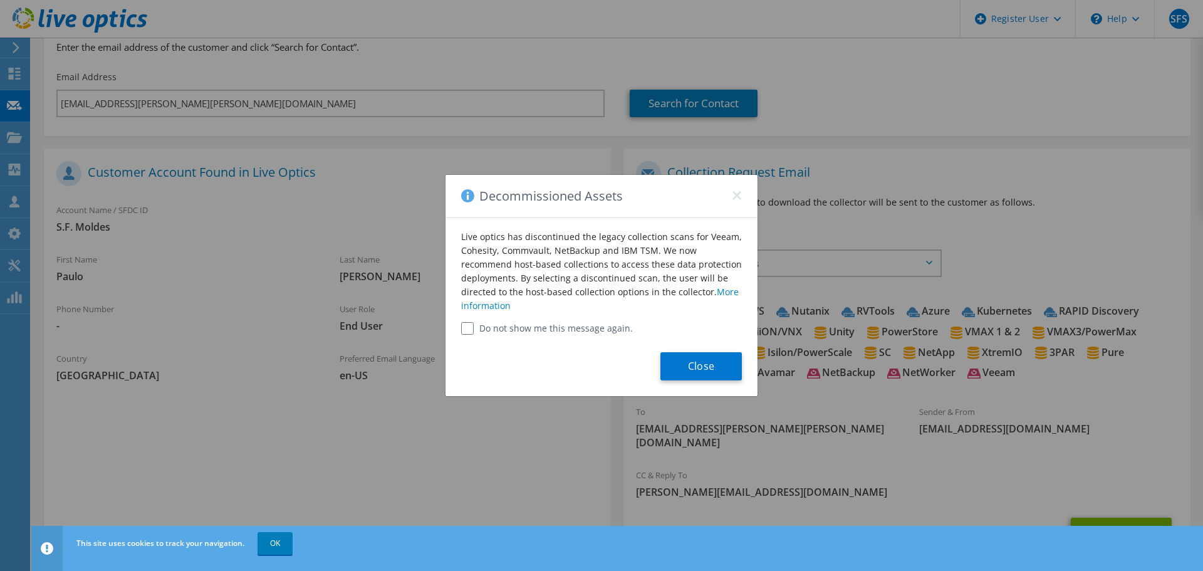
click at [524, 328] on label "Do not show me this message again." at bounding box center [601, 328] width 281 height 13
click at [465, 326] on input "Do not show me this message again." at bounding box center [467, 328] width 13 height 13
checkbox input "true"
click at [700, 361] on button "Close" at bounding box center [700, 366] width 81 height 28
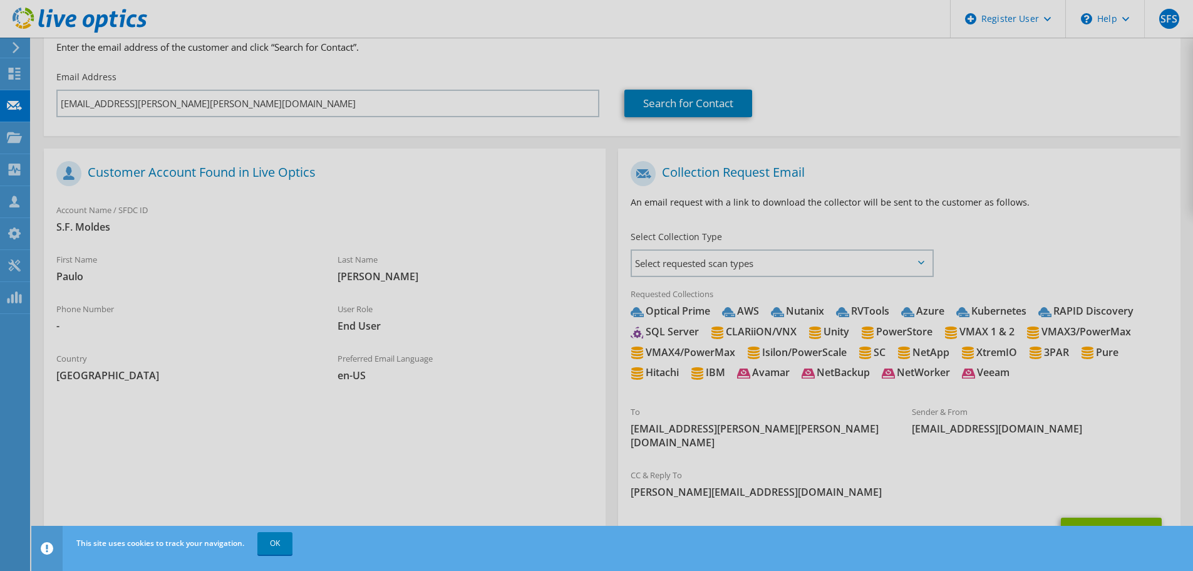
click at [773, 256] on div at bounding box center [596, 285] width 1193 height 571
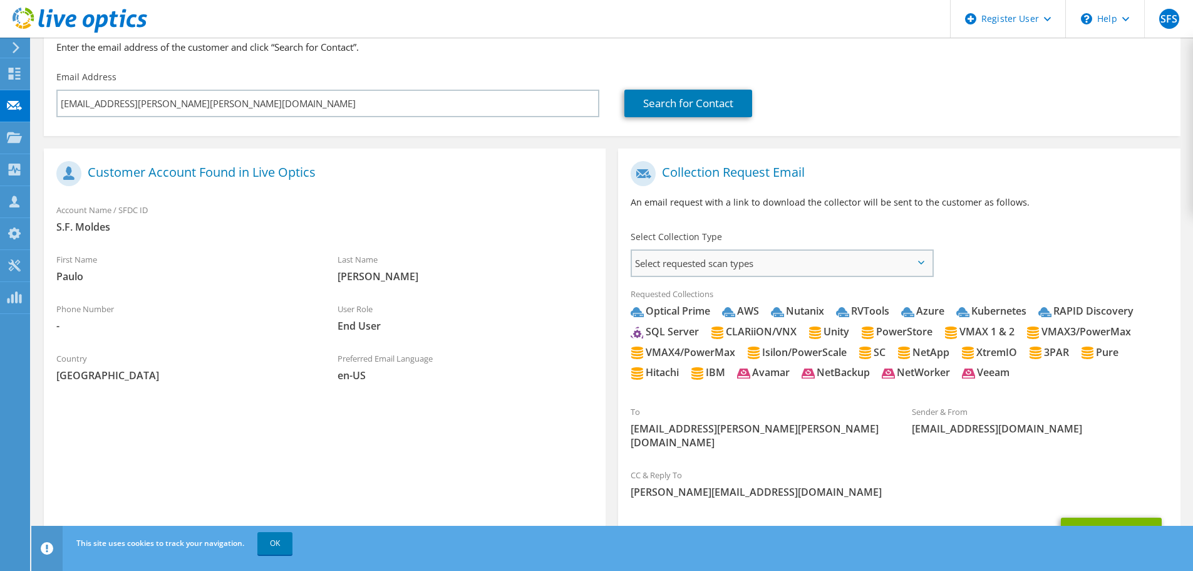
click at [719, 271] on span "Select requested scan types" at bounding box center [782, 263] width 300 height 25
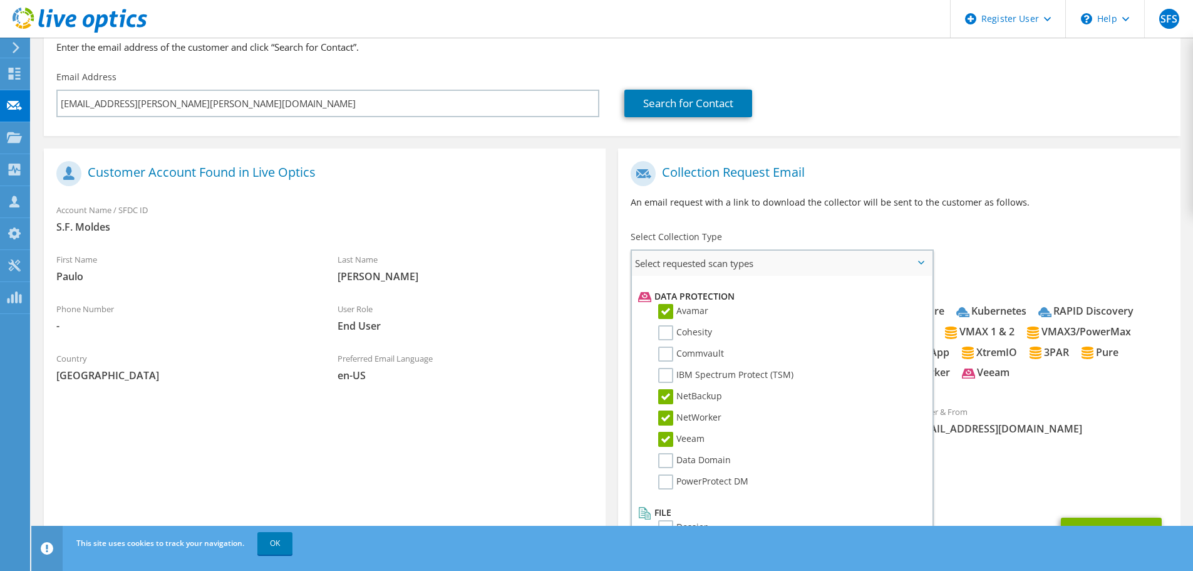
scroll to position [553, 0]
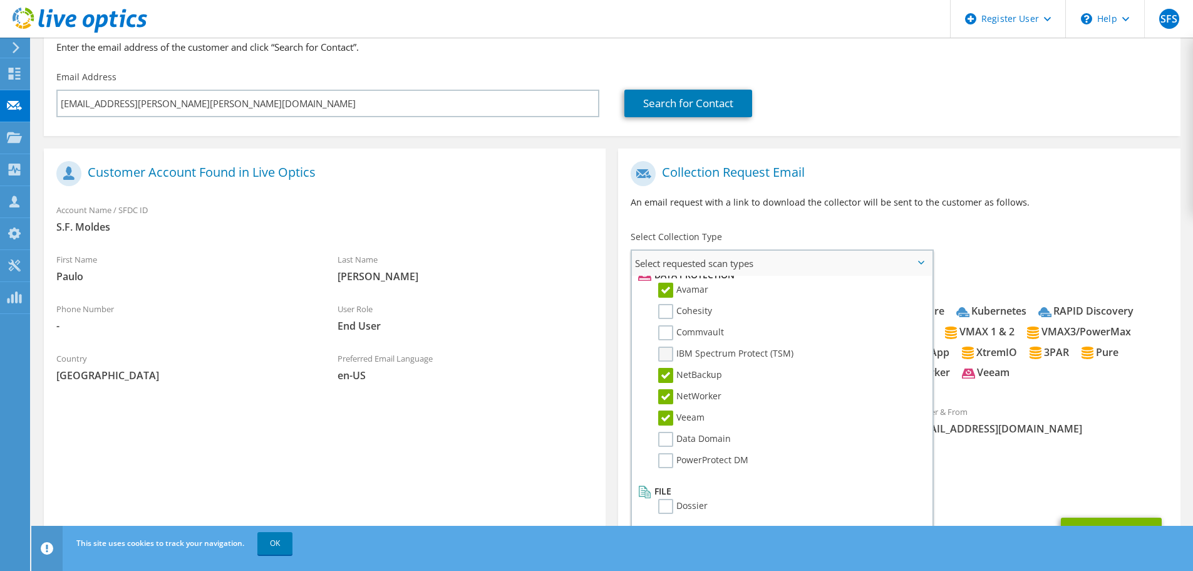
click at [678, 356] on label "IBM Spectrum Protect (TSM)" at bounding box center [725, 353] width 135 height 15
click at [0, 0] on input "IBM Spectrum Protect (TSM)" at bounding box center [0, 0] width 0 height 0
click at [672, 442] on label "Data Domain" at bounding box center [694, 439] width 73 height 15
click at [0, 0] on input "Data Domain" at bounding box center [0, 0] width 0 height 0
drag, startPoint x: 670, startPoint y: 464, endPoint x: 660, endPoint y: 447, distance: 19.7
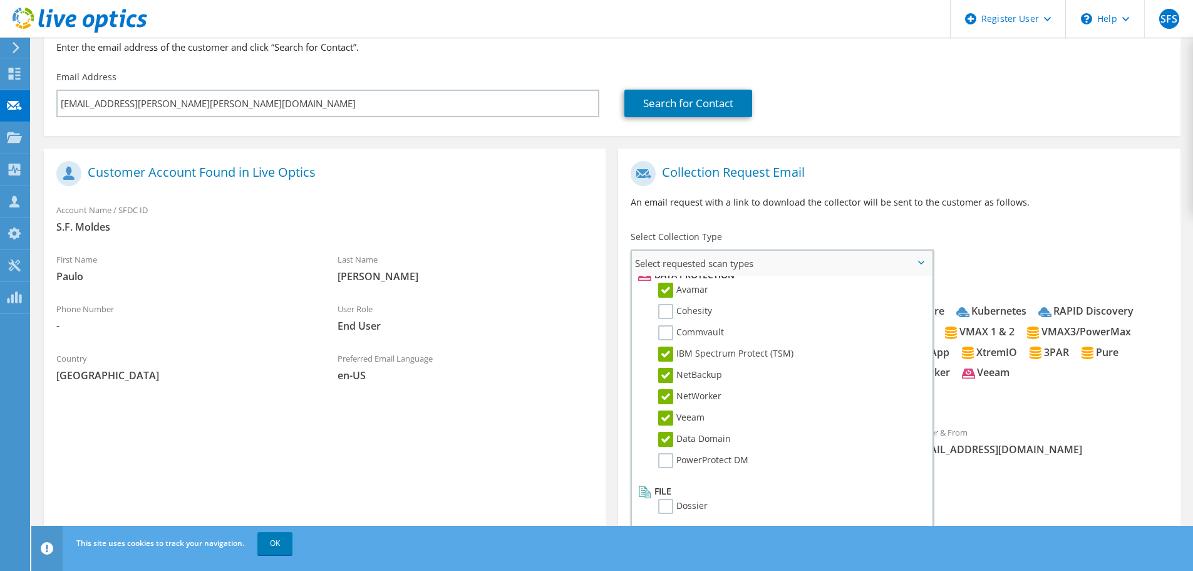
click at [668, 464] on label "PowerProtect DM" at bounding box center [703, 460] width 90 height 15
click at [0, 0] on input "PowerProtect DM" at bounding box center [0, 0] width 0 height 0
click at [667, 333] on label "Commvault" at bounding box center [691, 332] width 66 height 15
click at [0, 0] on input "Commvault" at bounding box center [0, 0] width 0 height 0
click at [665, 303] on li "Avamar" at bounding box center [780, 293] width 291 height 21
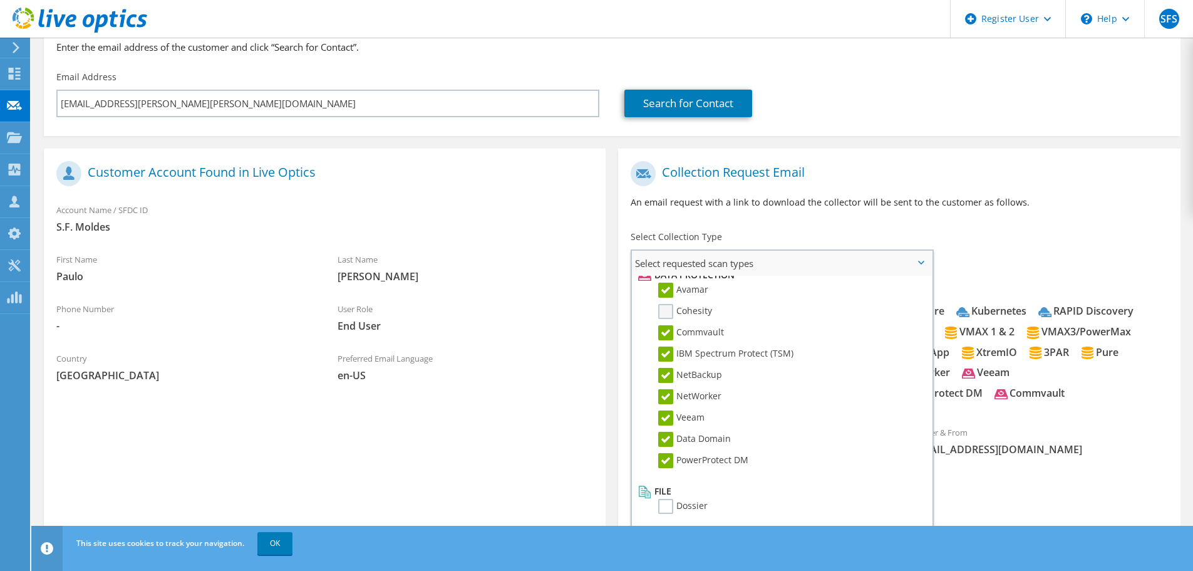
click at [665, 311] on label "Cohesity" at bounding box center [685, 311] width 54 height 15
click at [0, 0] on input "Cohesity" at bounding box center [0, 0] width 0 height 0
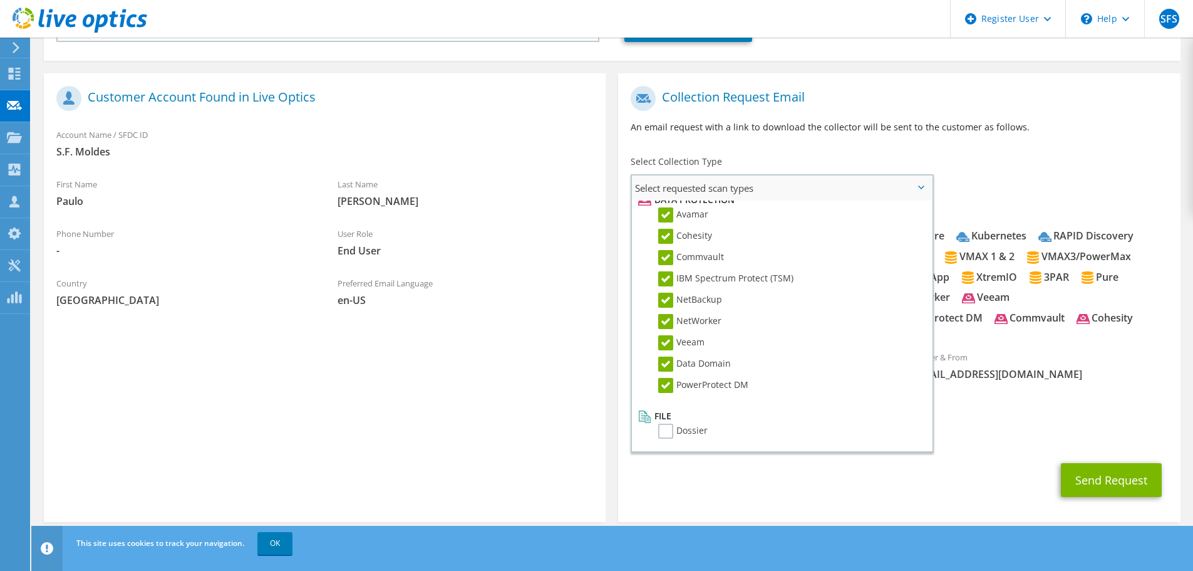
drag, startPoint x: 673, startPoint y: 432, endPoint x: 671, endPoint y: 417, distance: 15.9
click at [672, 432] on label "Dossier" at bounding box center [682, 430] width 49 height 15
click at [0, 0] on input "Dossier" at bounding box center [0, 0] width 0 height 0
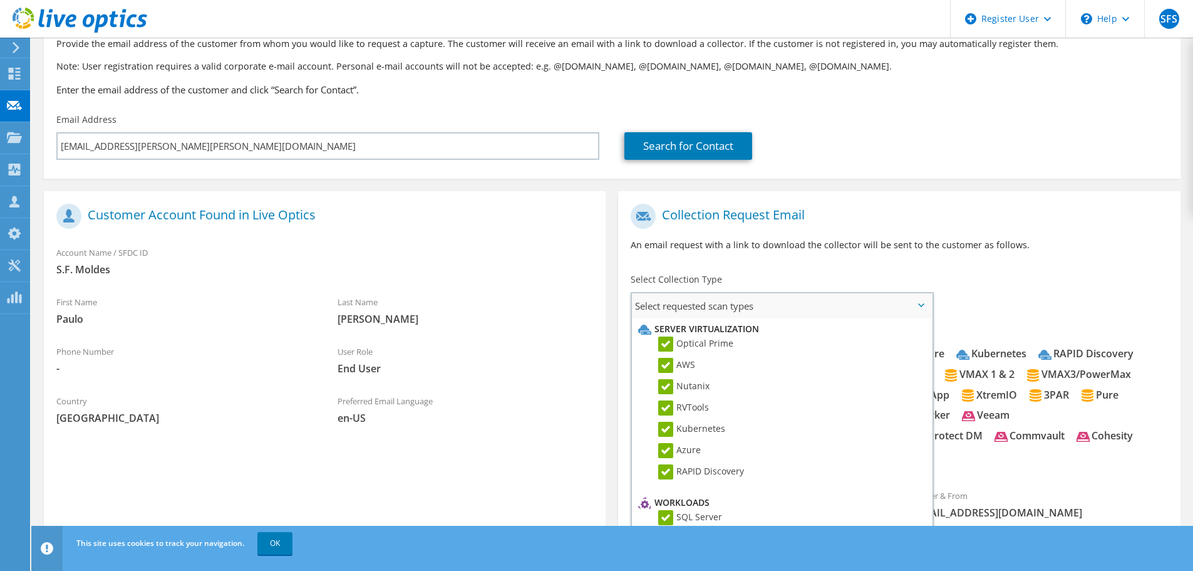
scroll to position [0, 0]
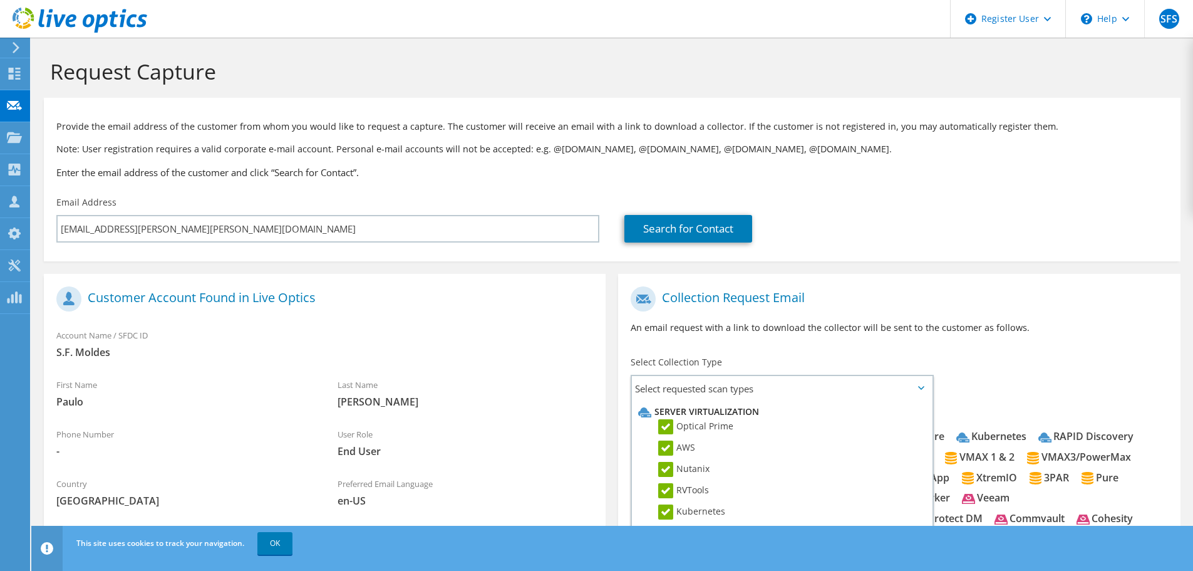
click at [968, 318] on div "Collection Request Email An email request with a link to download the collector…" at bounding box center [899, 315] width 562 height 70
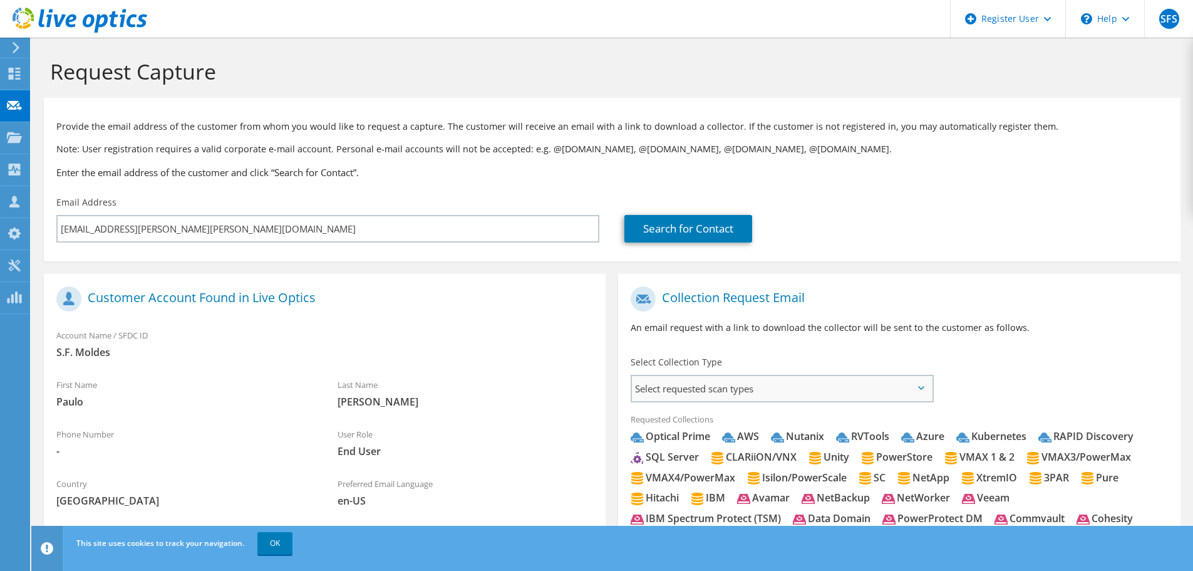
click at [895, 390] on span "Select requested scan types" at bounding box center [782, 388] width 300 height 25
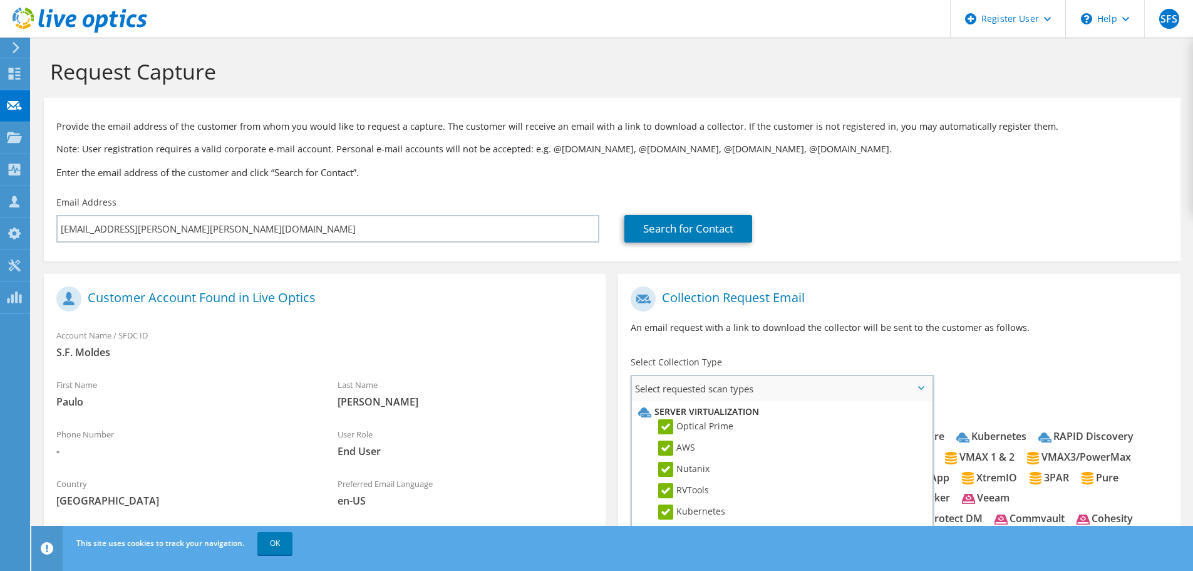
click at [895, 390] on span "Select requested scan types" at bounding box center [782, 388] width 300 height 25
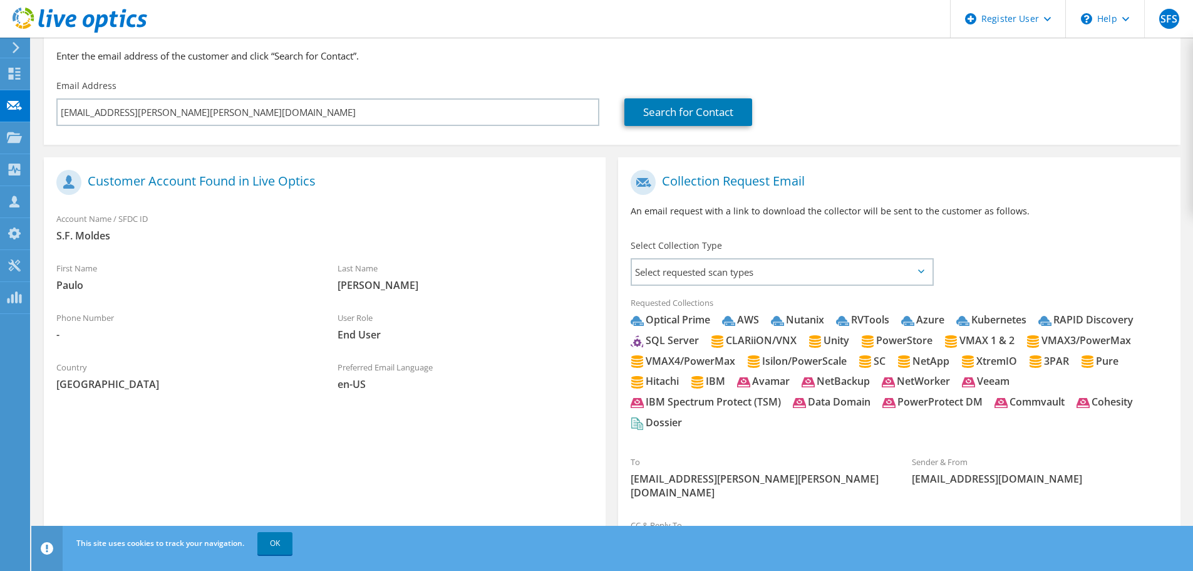
scroll to position [221, 0]
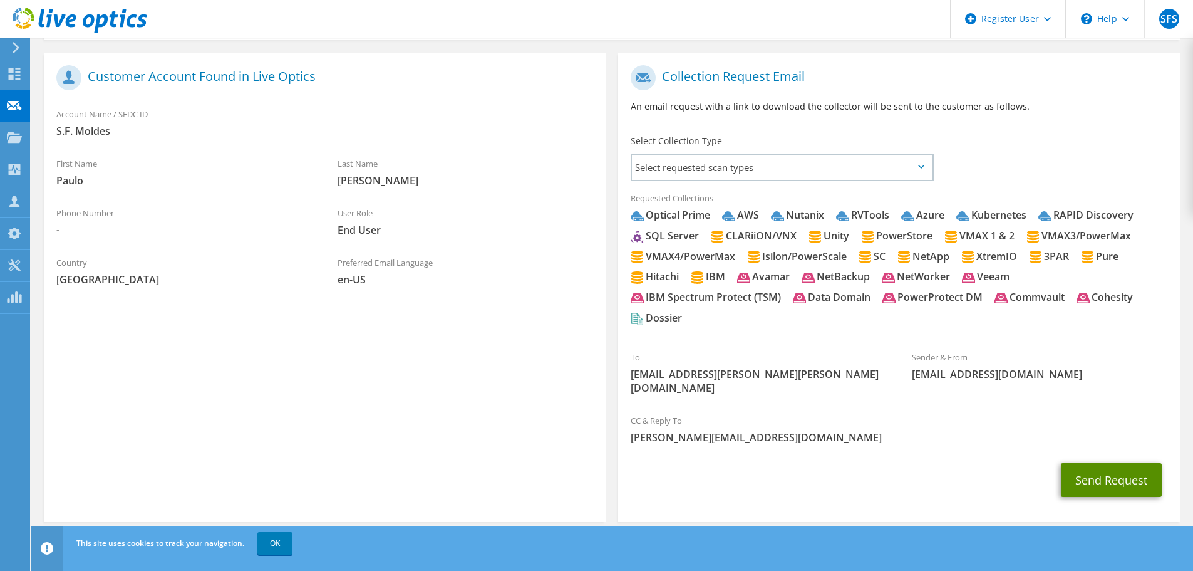
click at [1129, 468] on button "Send Request" at bounding box center [1111, 480] width 101 height 34
